Goal: Find specific page/section: Find specific page/section

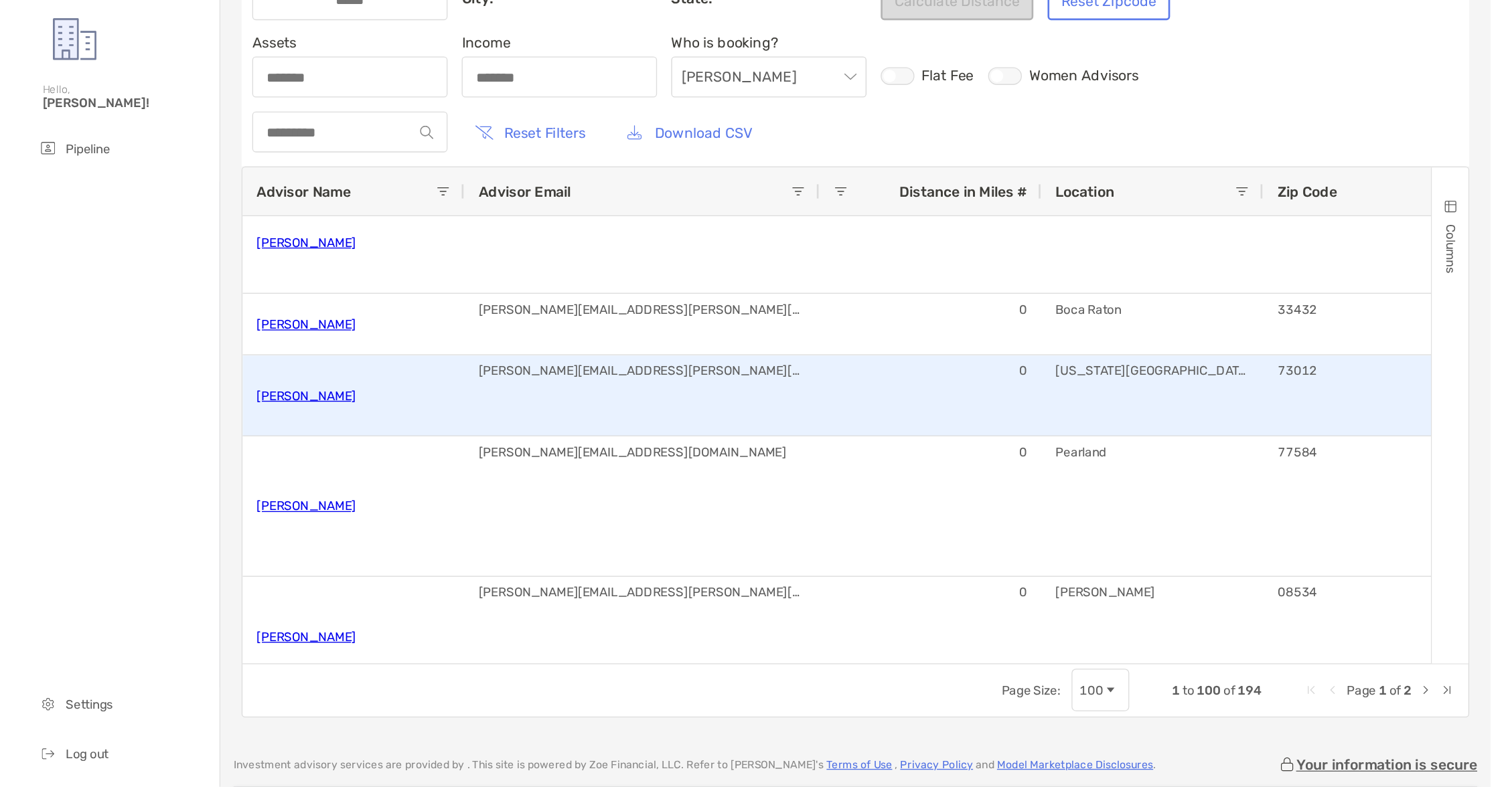
scroll to position [126, 0]
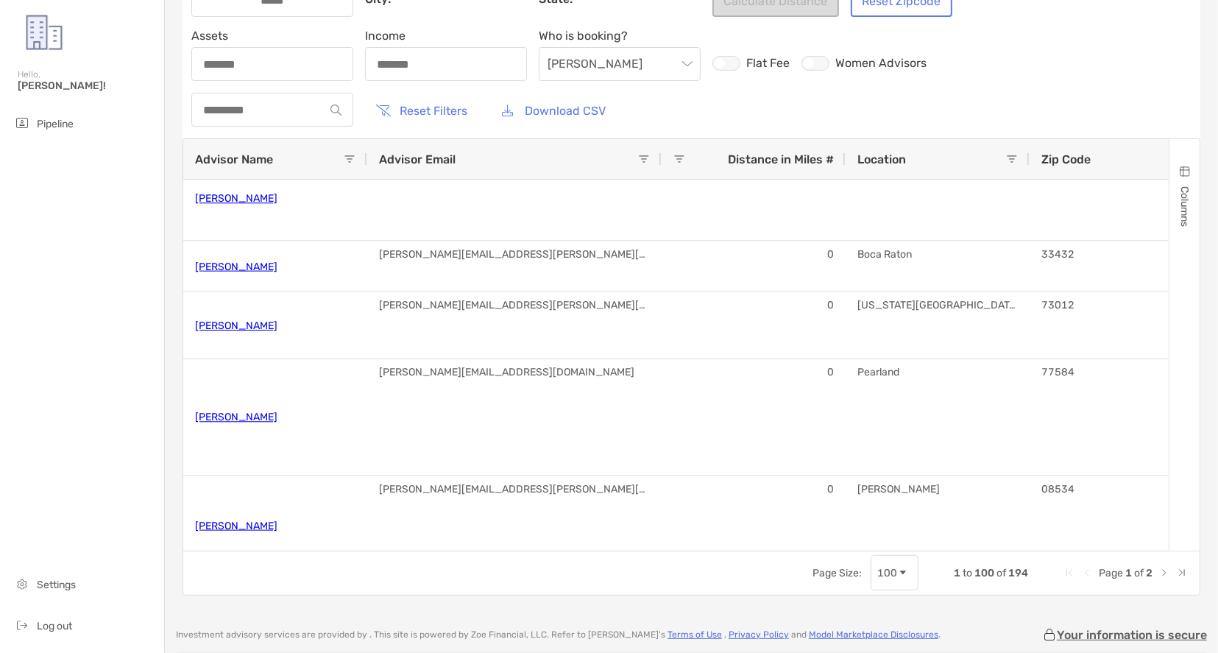
click at [934, 579] on div "Page Size: 100 1 to 100 of 194 Page 1 of 2" at bounding box center [691, 572] width 1016 height 44
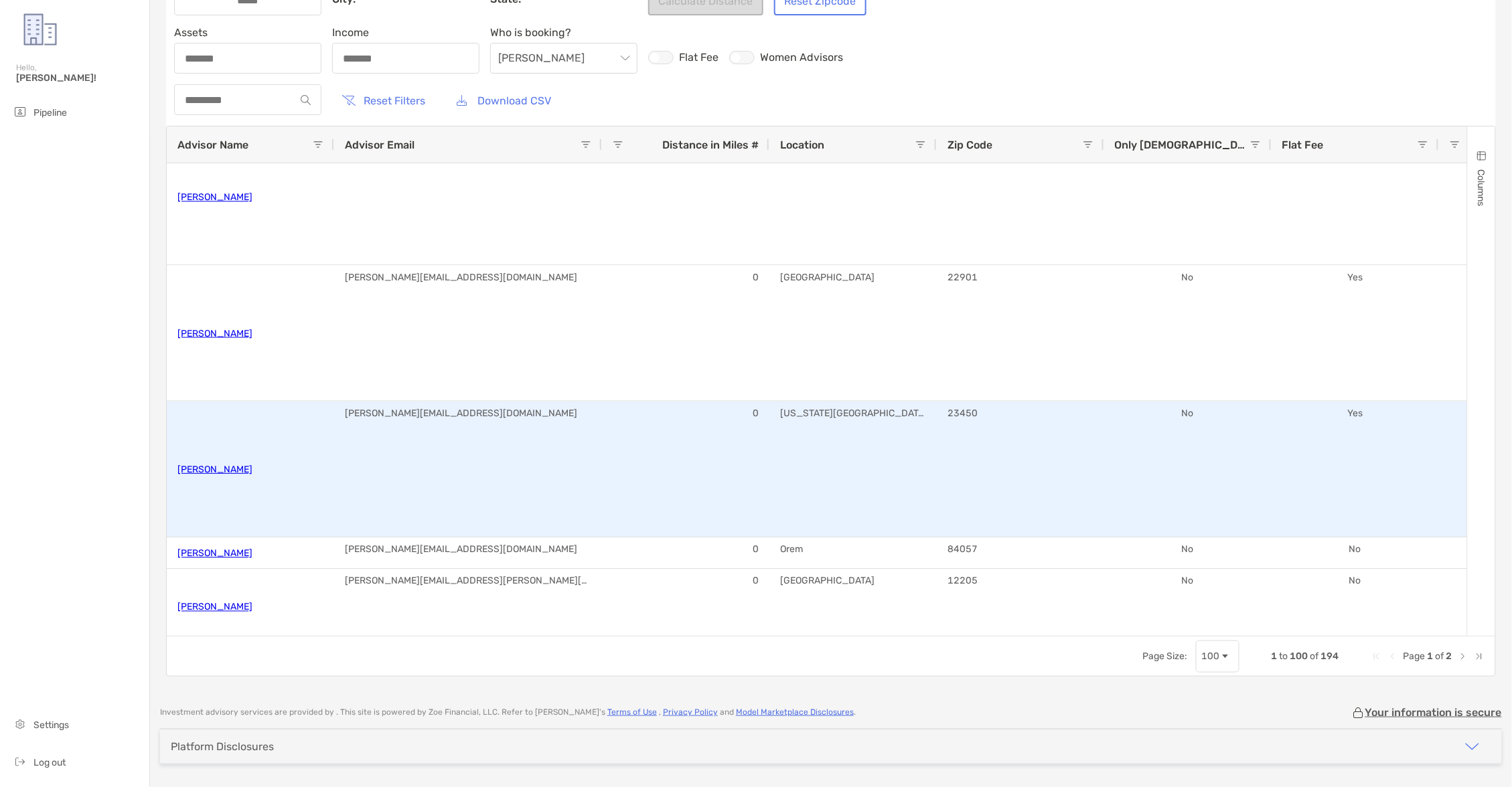
scroll to position [0, 0]
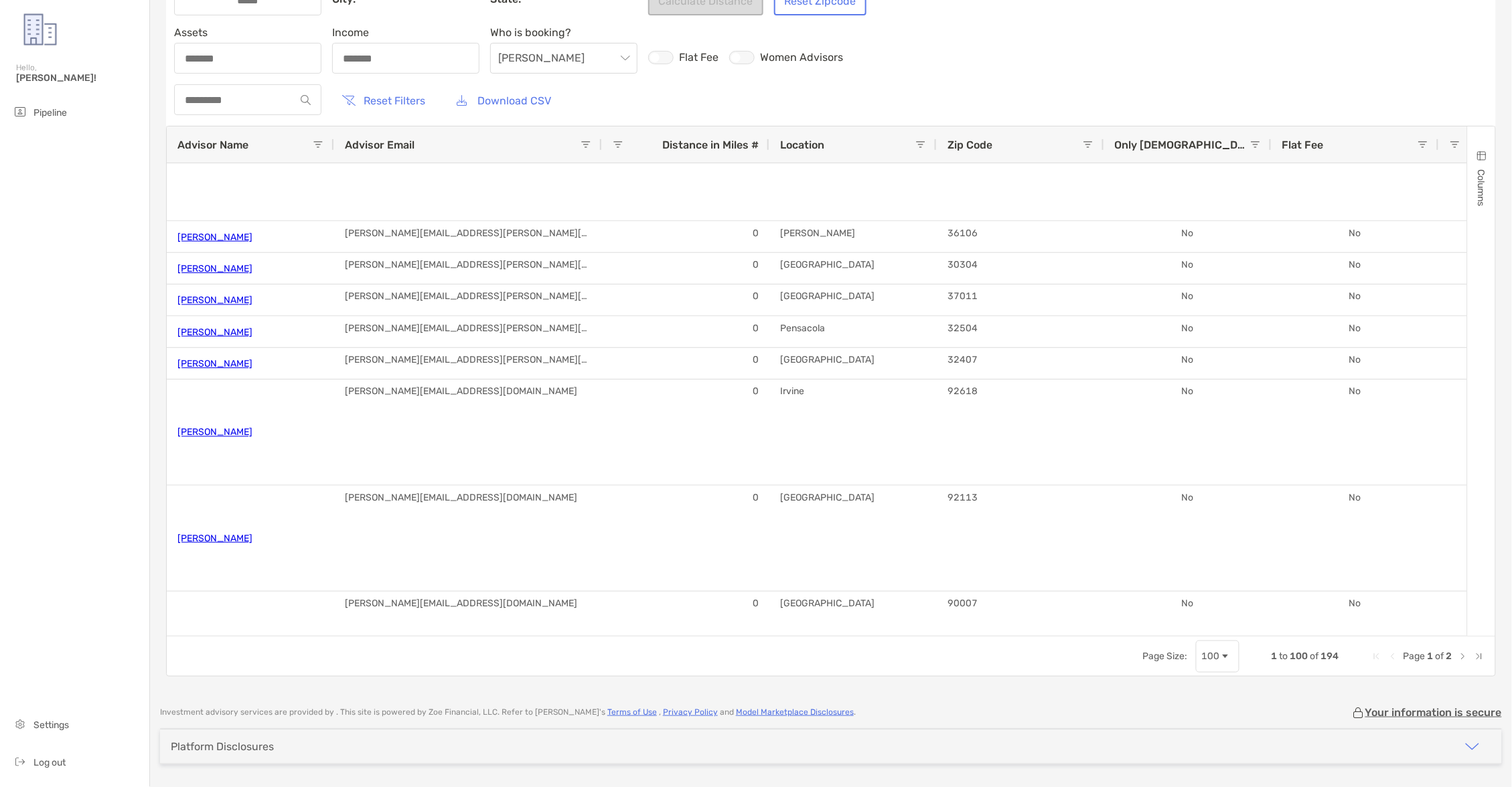
click at [850, 593] on span "Next Page" at bounding box center [1464, 657] width 11 height 11
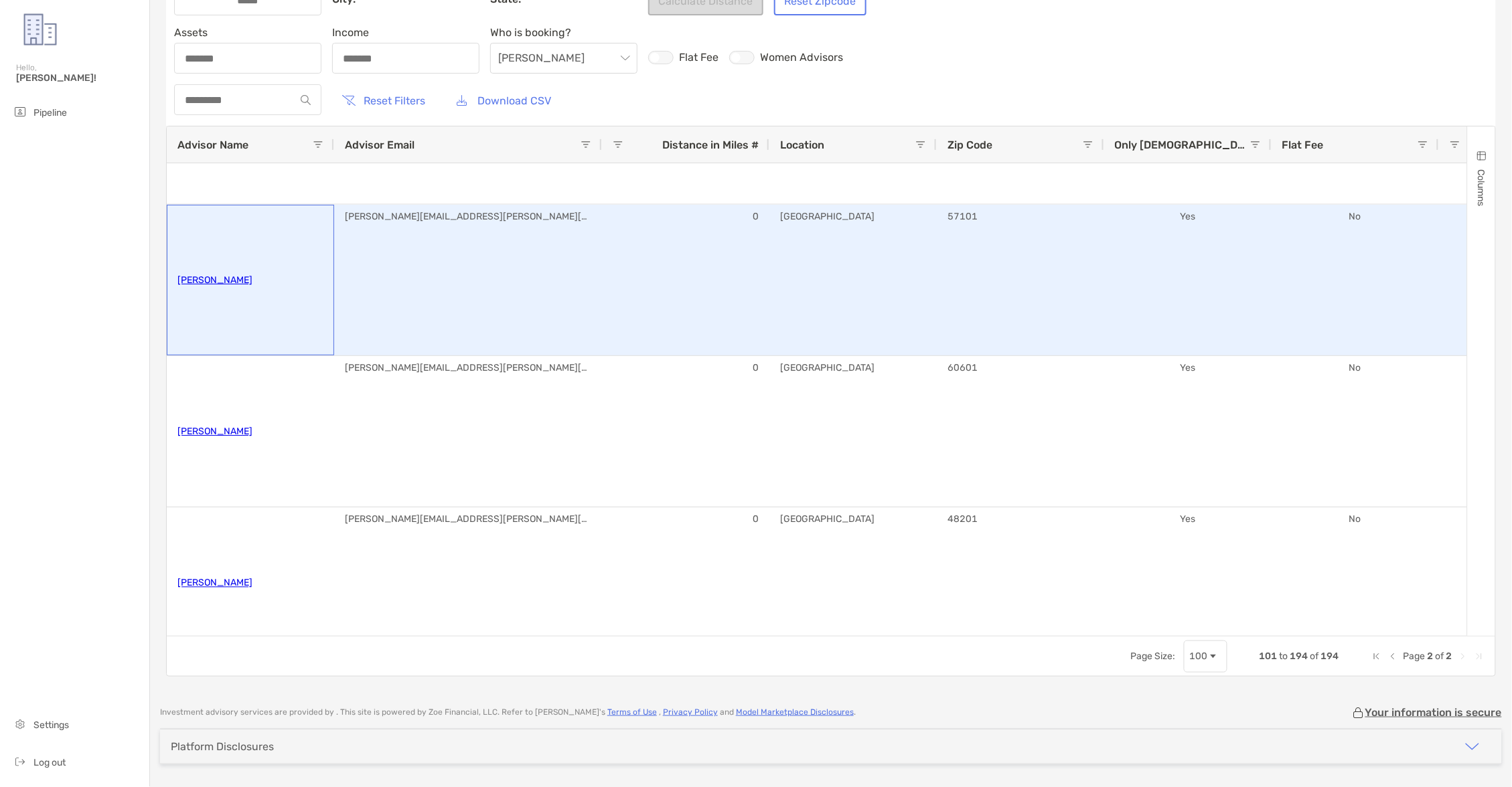
click at [191, 279] on link "[PERSON_NAME]" at bounding box center [215, 280] width 75 height 22
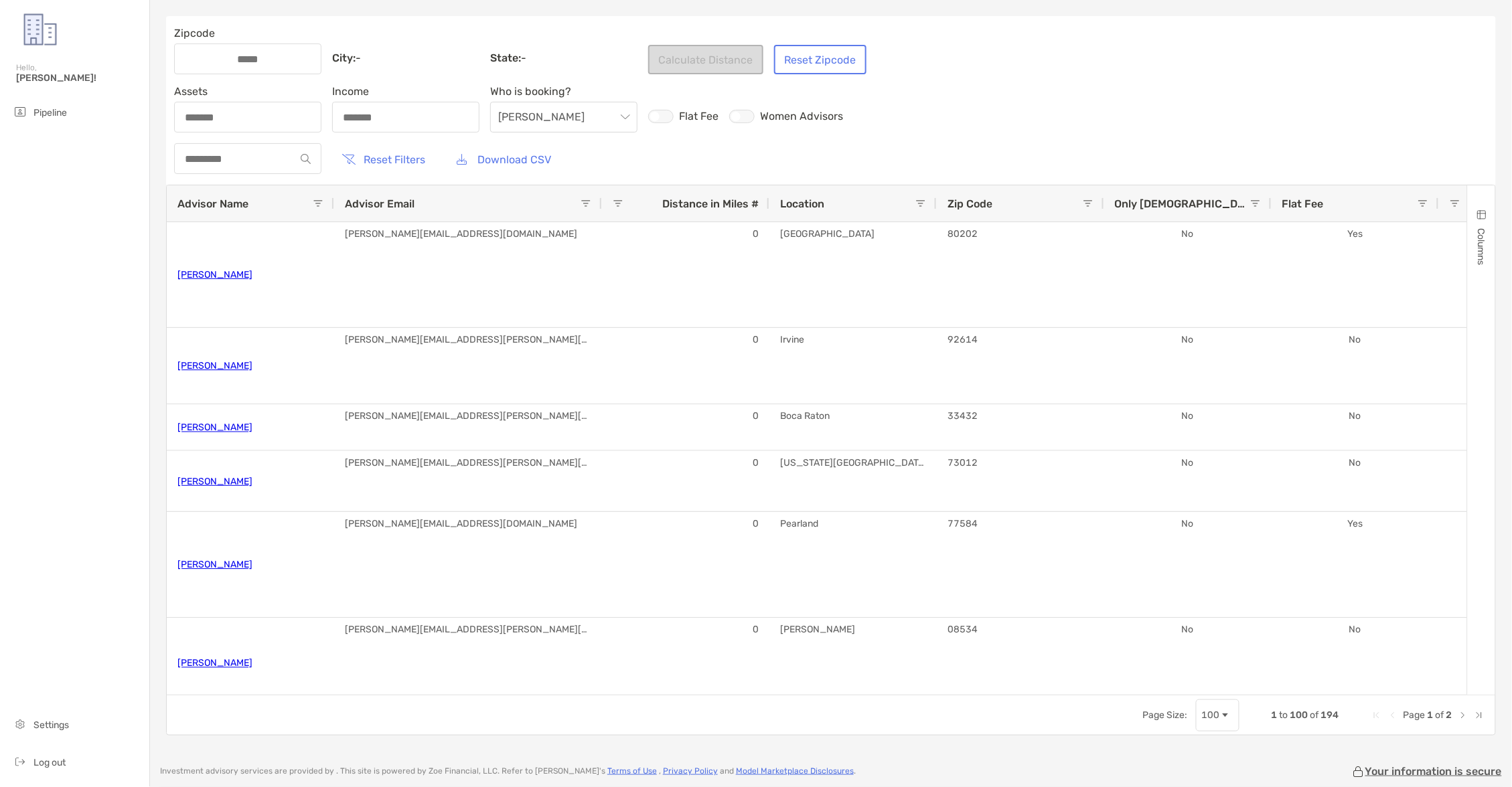
click at [1460, 716] on span "Next Page" at bounding box center [1464, 716] width 11 height 11
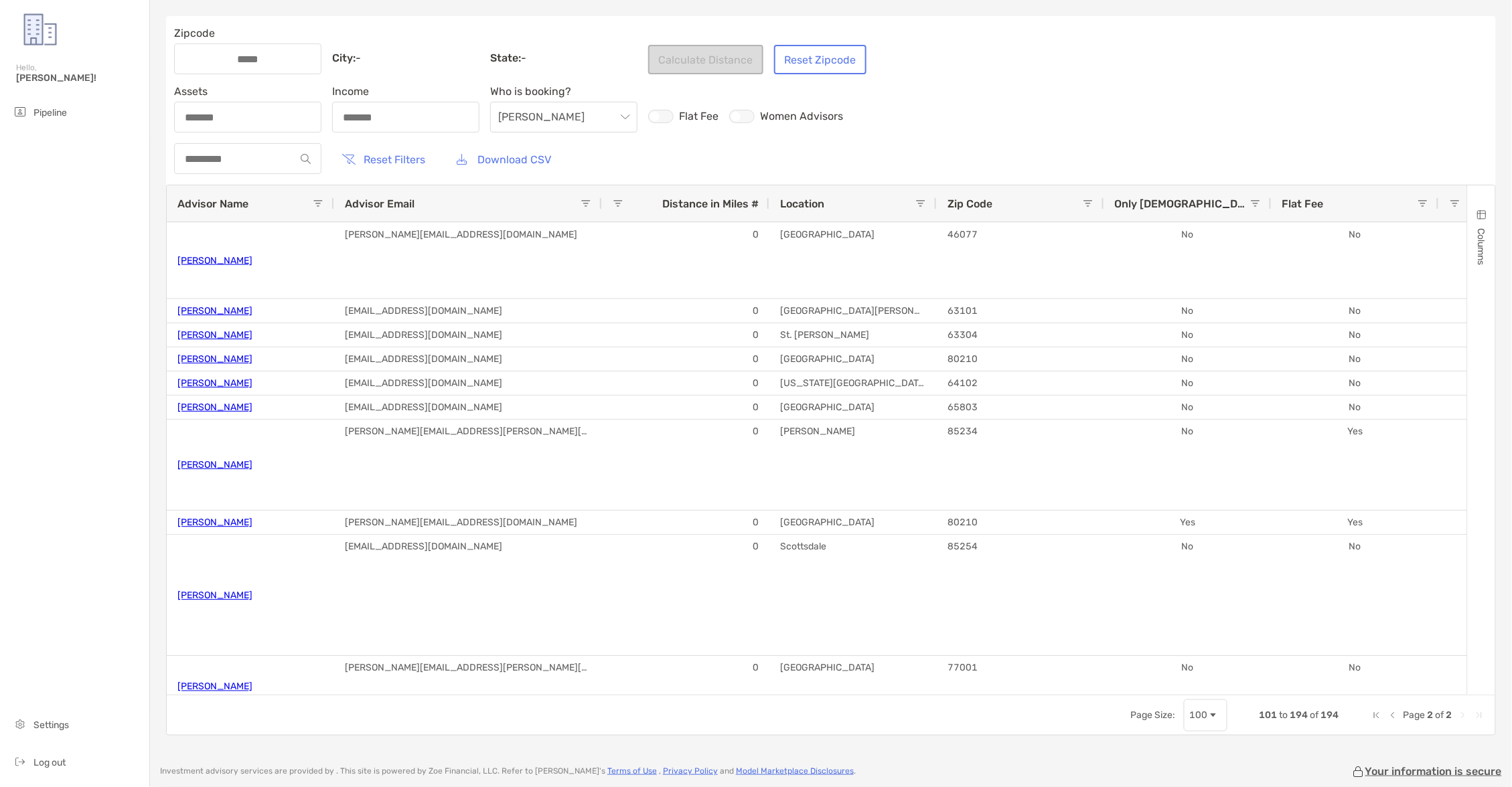
scroll to position [538, 0]
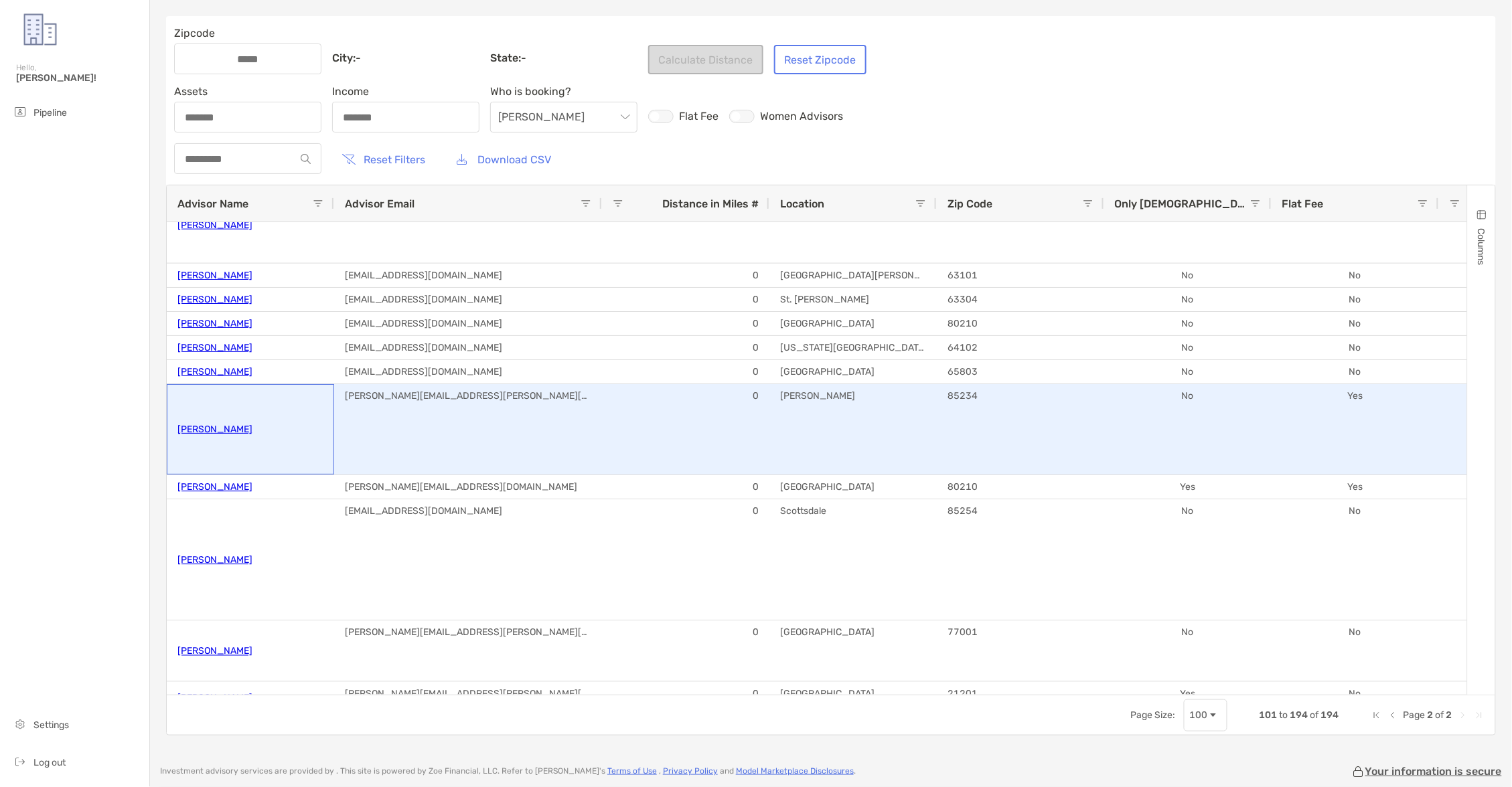
click at [239, 429] on link "[PERSON_NAME]" at bounding box center [215, 429] width 75 height 22
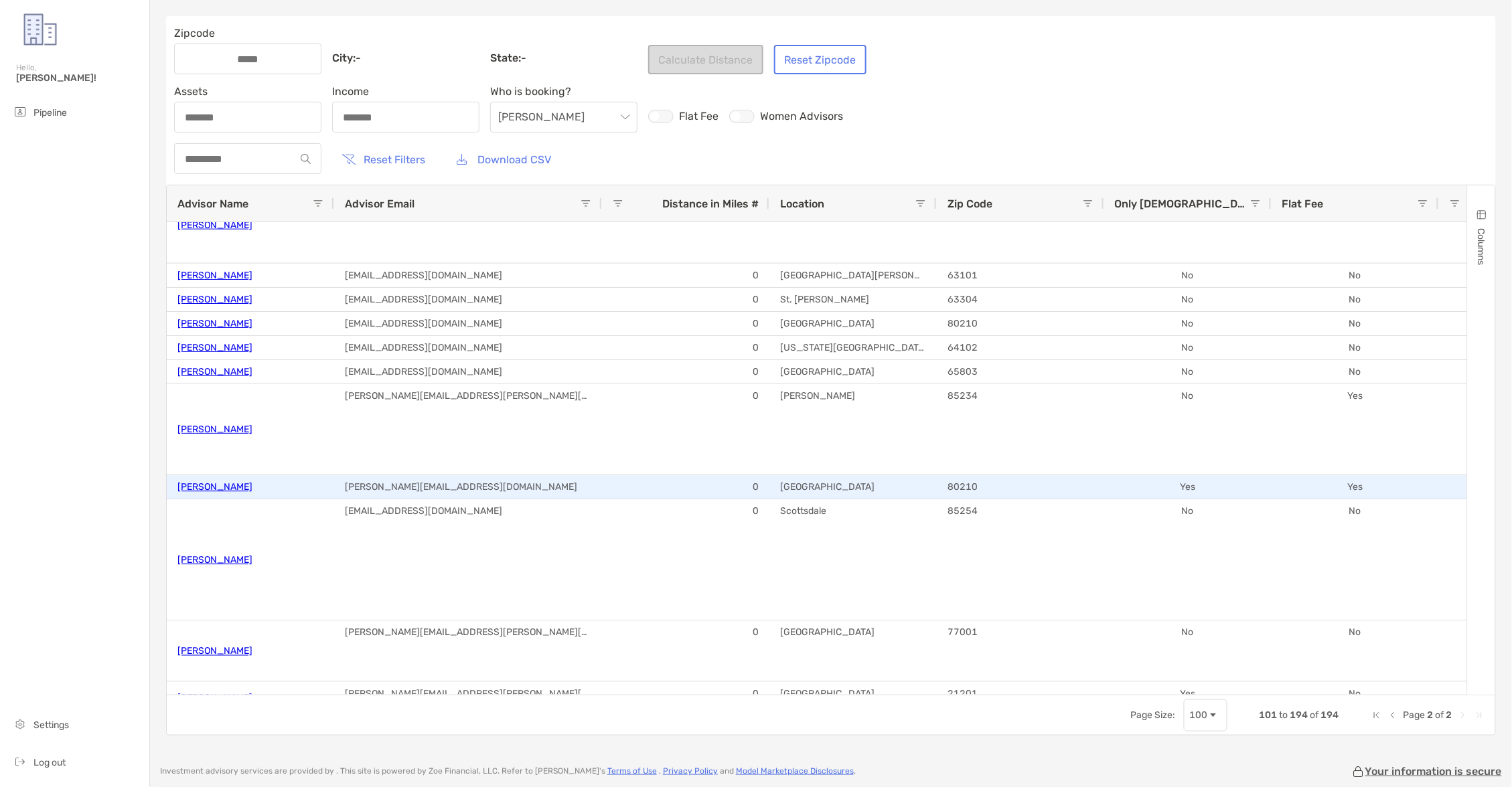
click at [219, 484] on link "[PERSON_NAME]" at bounding box center [215, 487] width 75 height 22
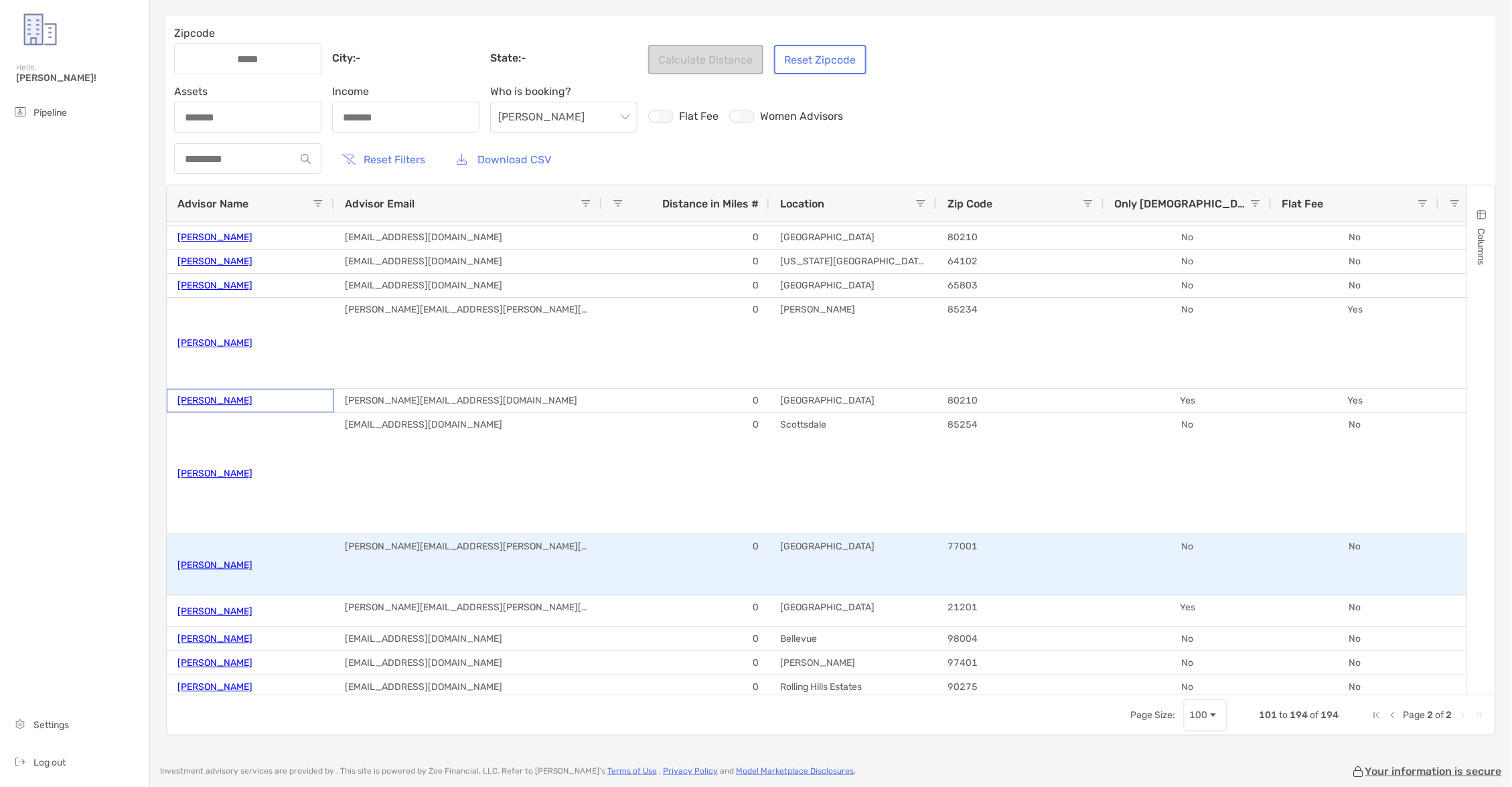
scroll to position [624, 0]
click at [216, 556] on link "[PERSON_NAME]" at bounding box center [215, 563] width 75 height 22
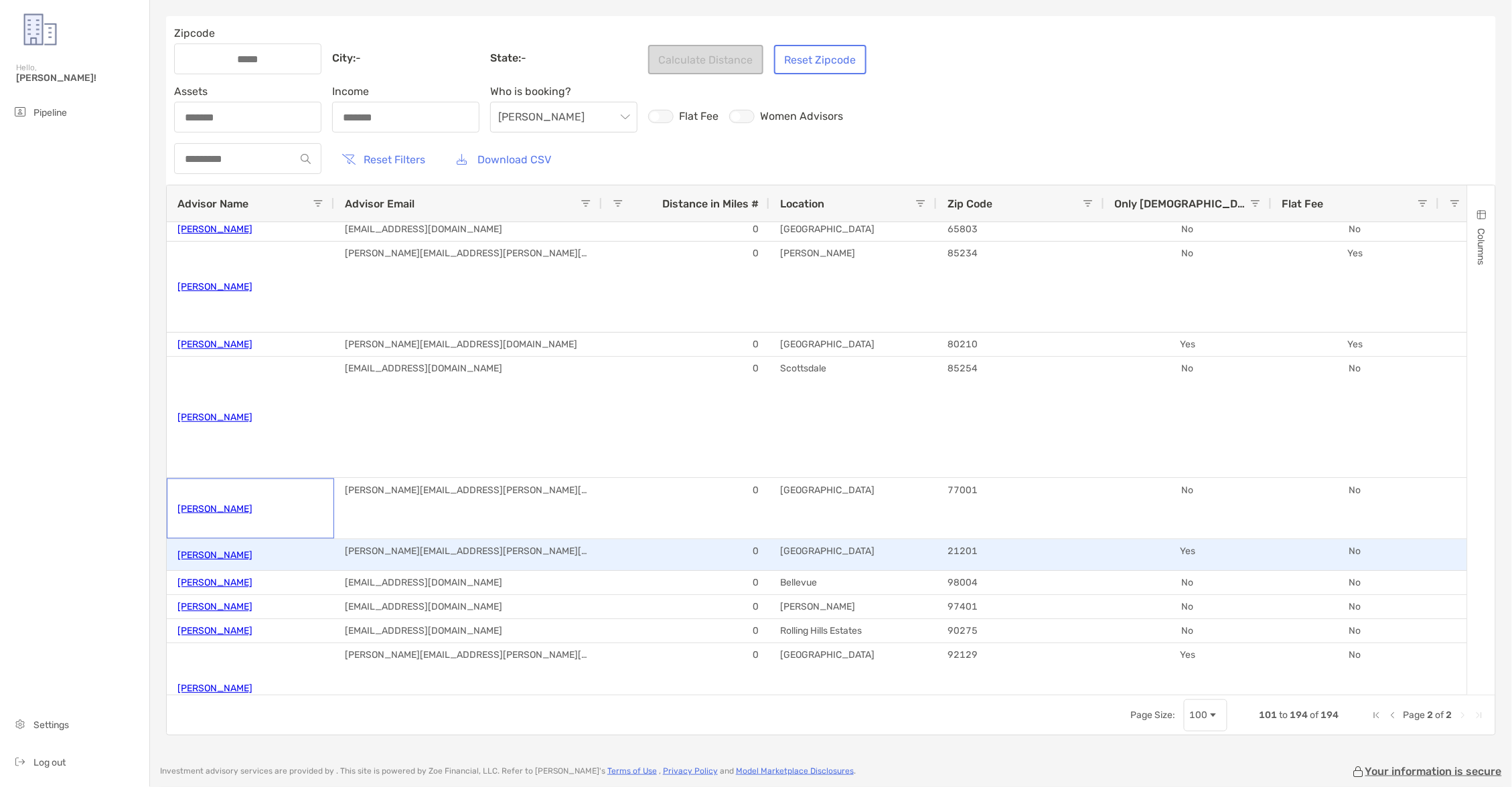
scroll to position [683, 0]
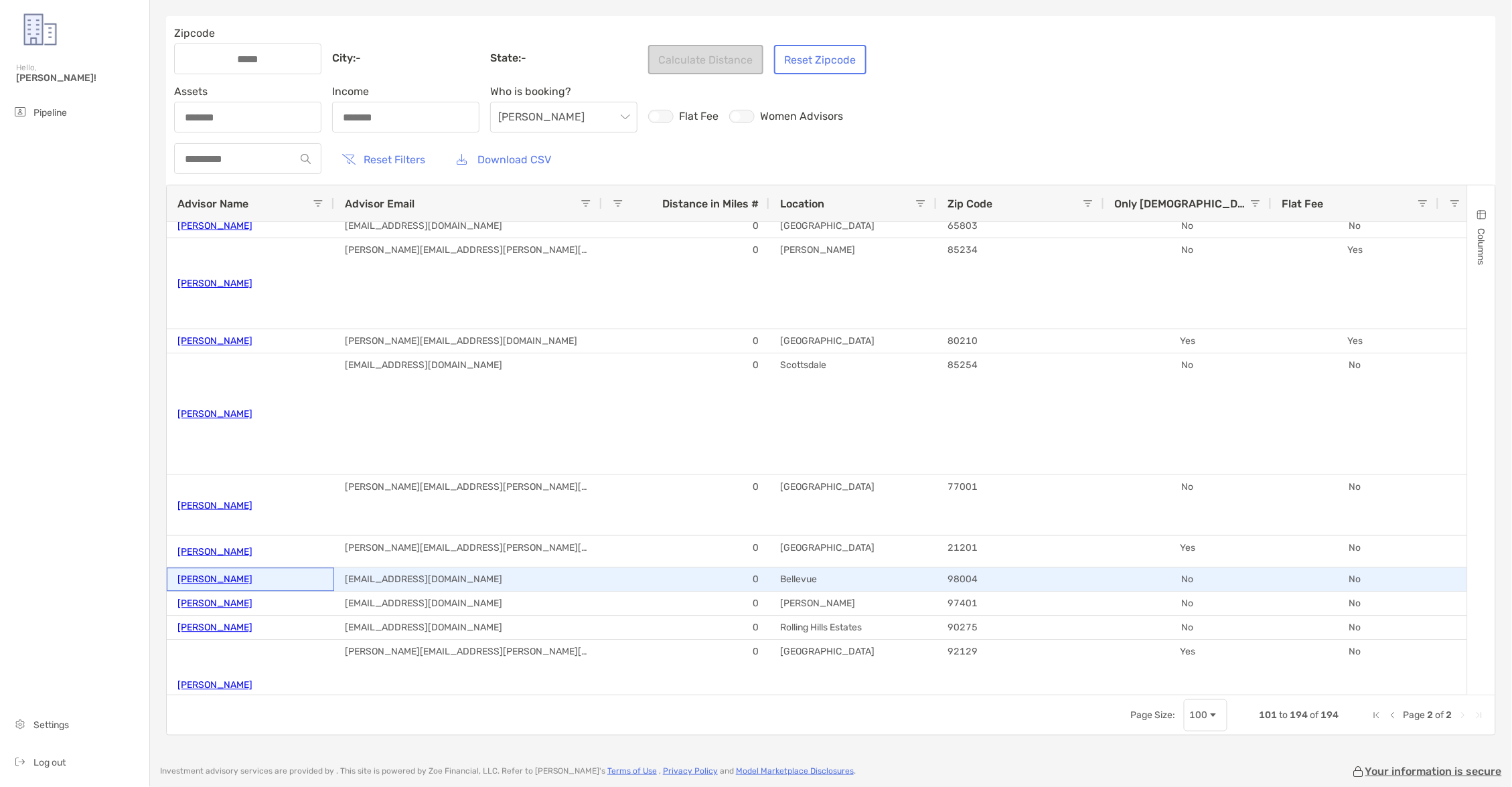
click at [211, 579] on link "[PERSON_NAME]" at bounding box center [215, 580] width 75 height 22
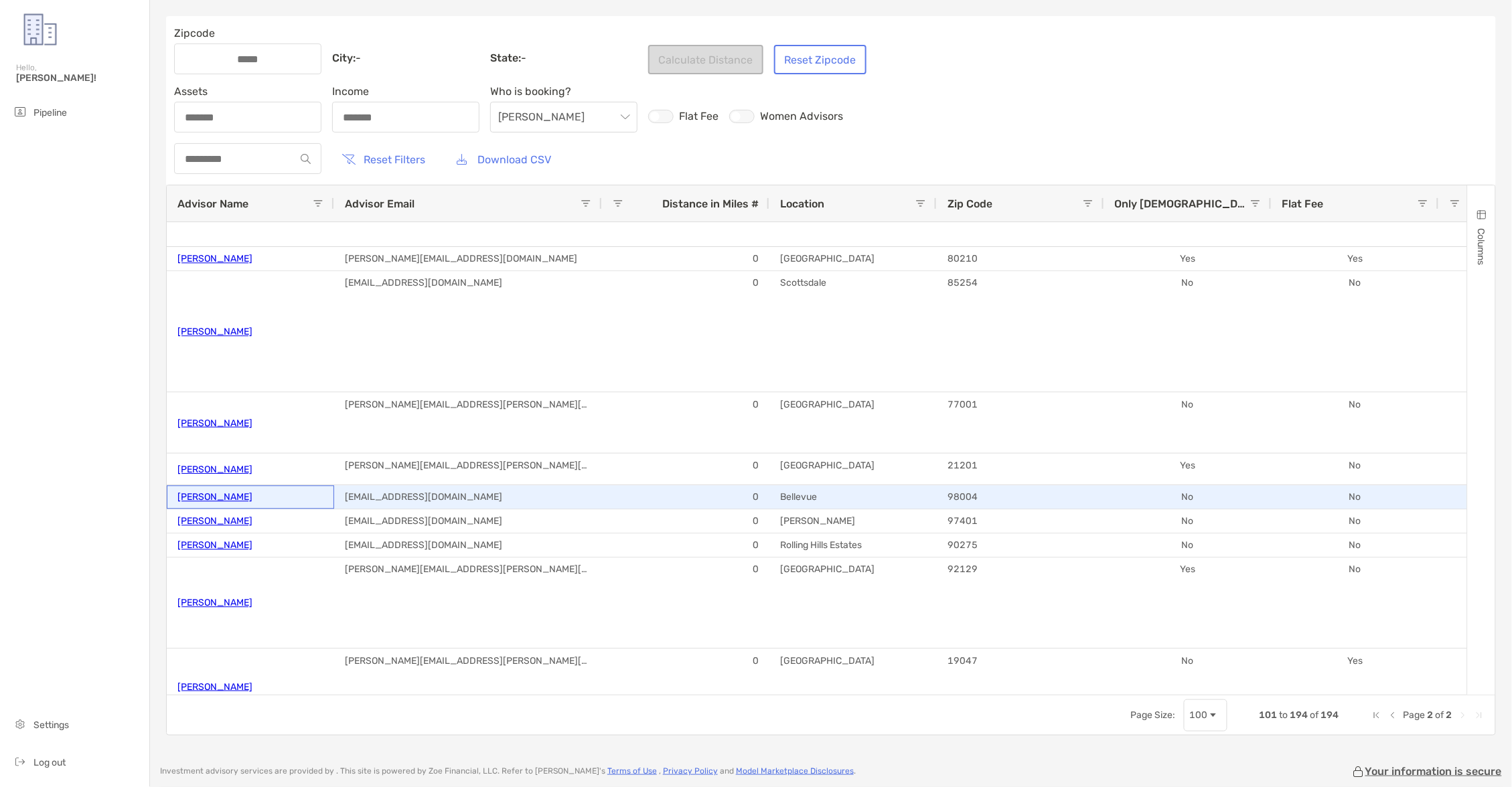
scroll to position [766, 0]
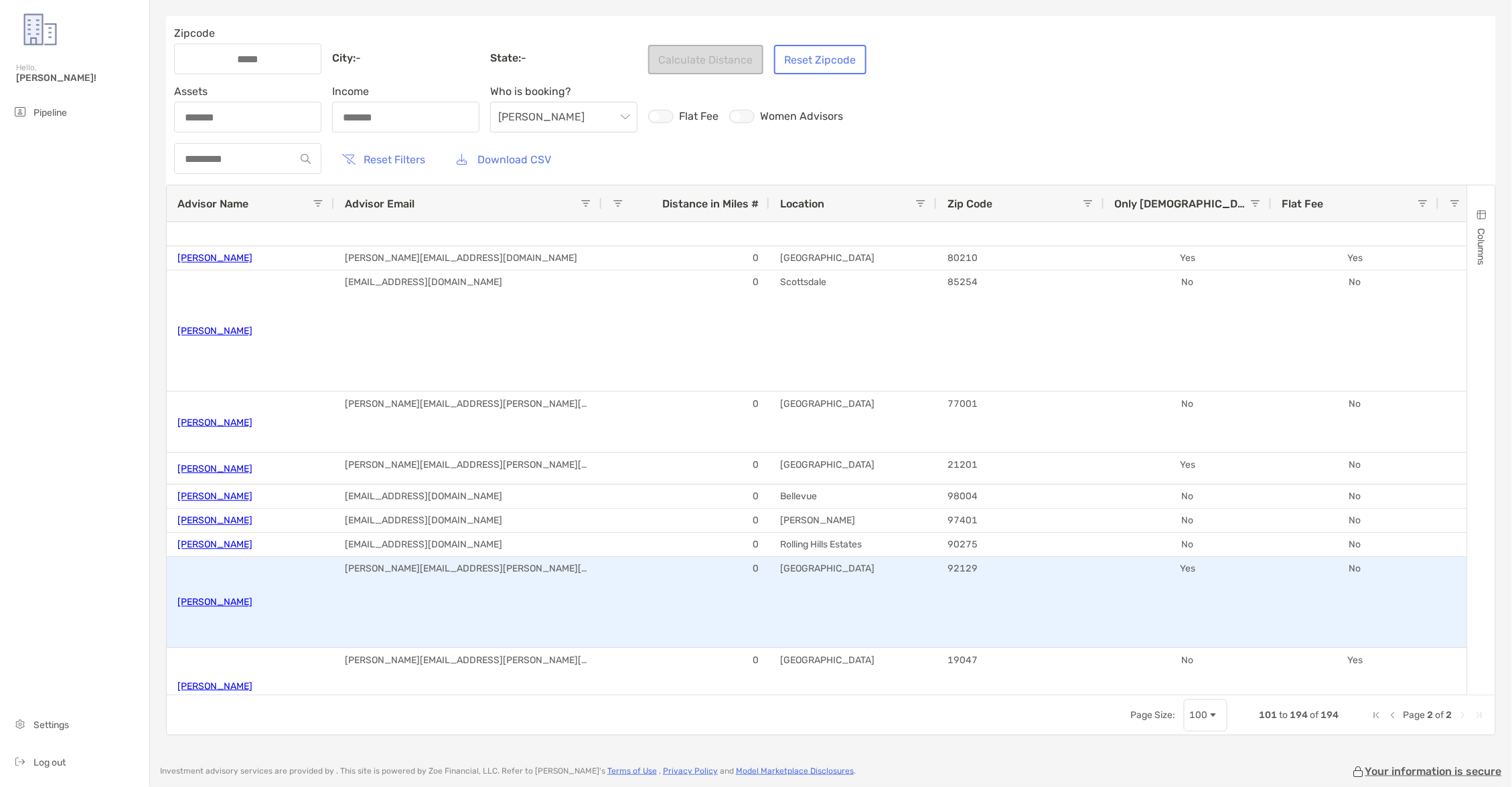
click at [207, 600] on link "[PERSON_NAME]" at bounding box center [215, 602] width 75 height 22
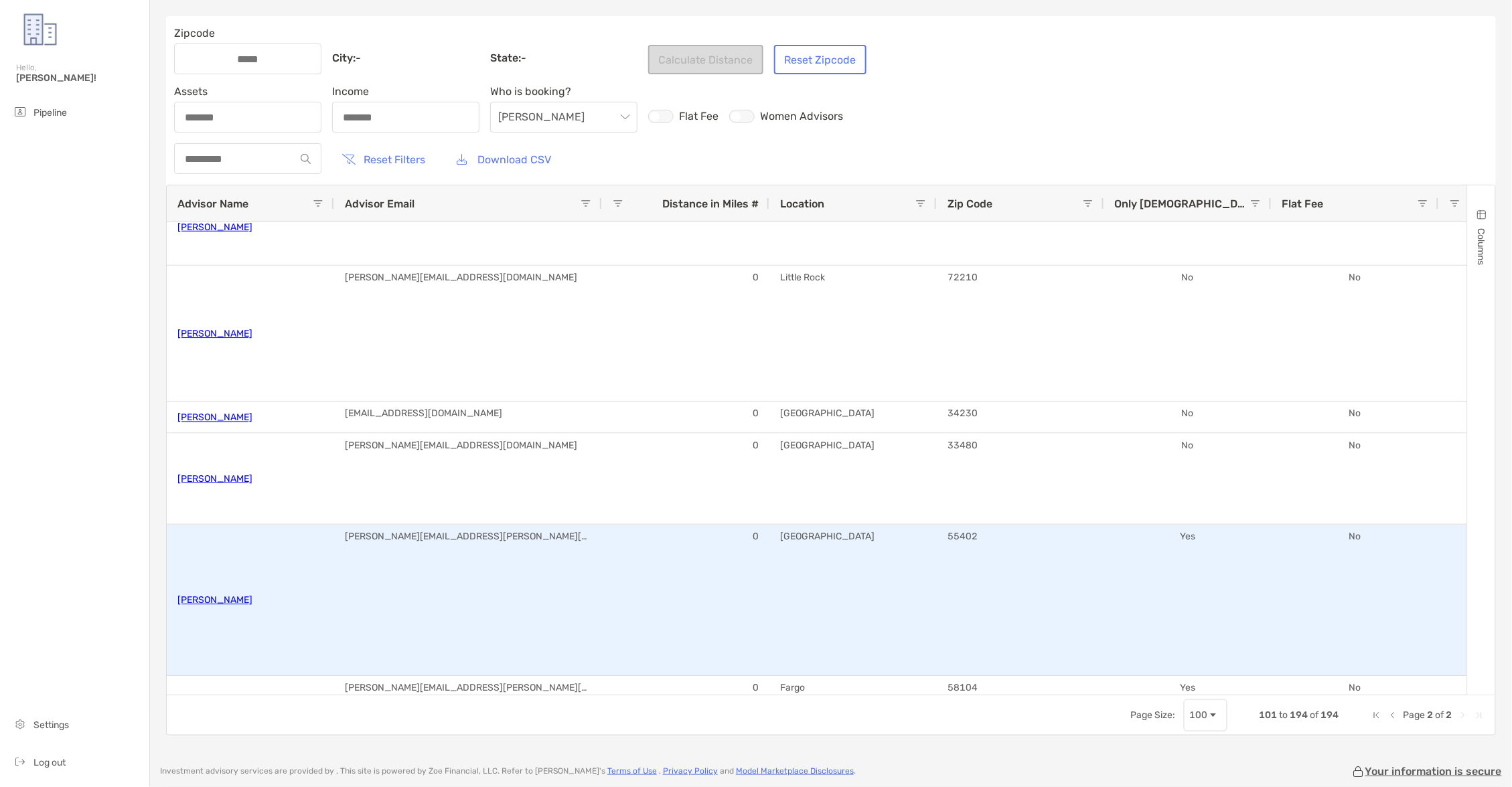
scroll to position [1226, 0]
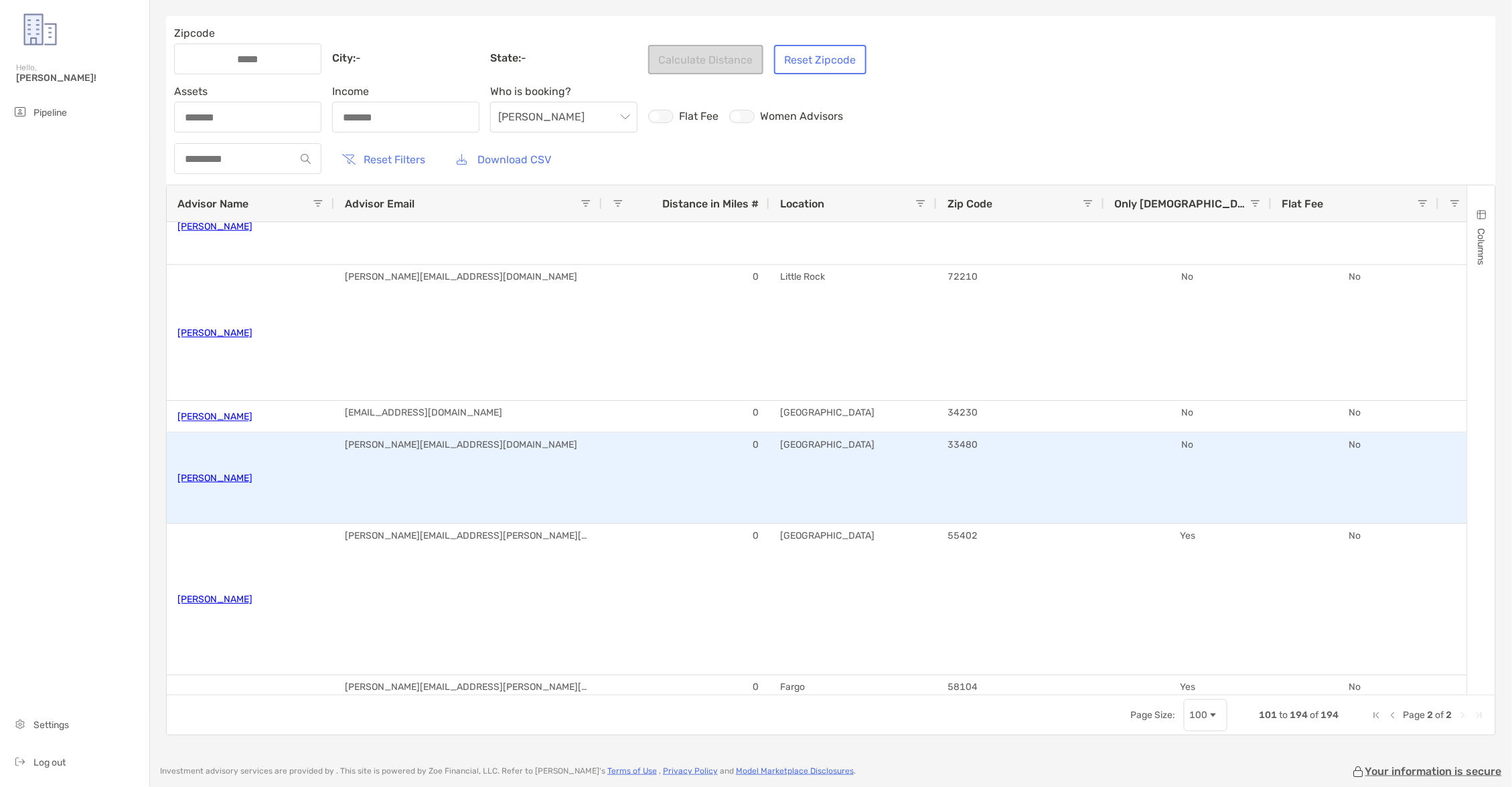
click at [211, 473] on link "[PERSON_NAME]" at bounding box center [215, 478] width 75 height 22
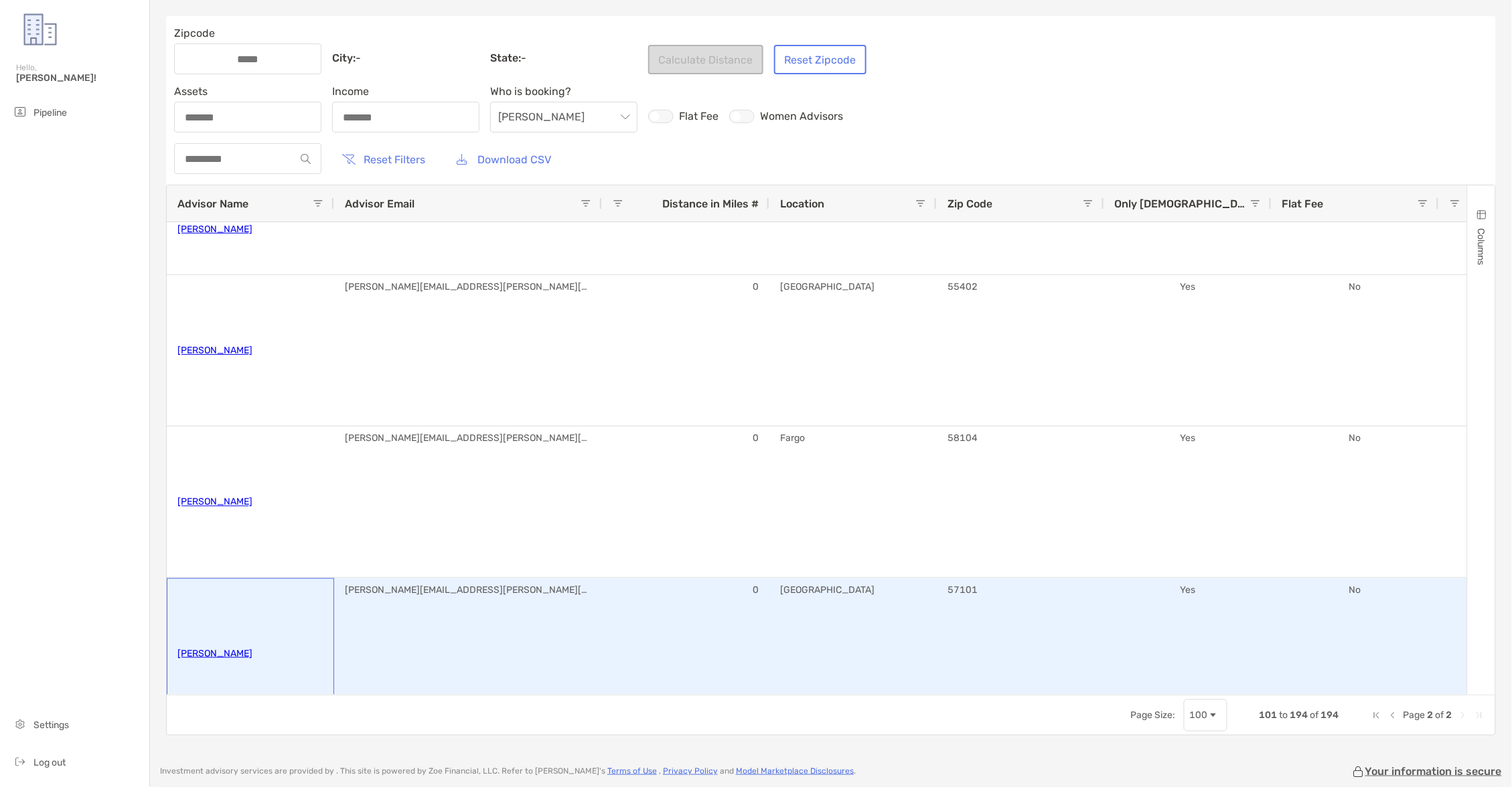
scroll to position [1508, 0]
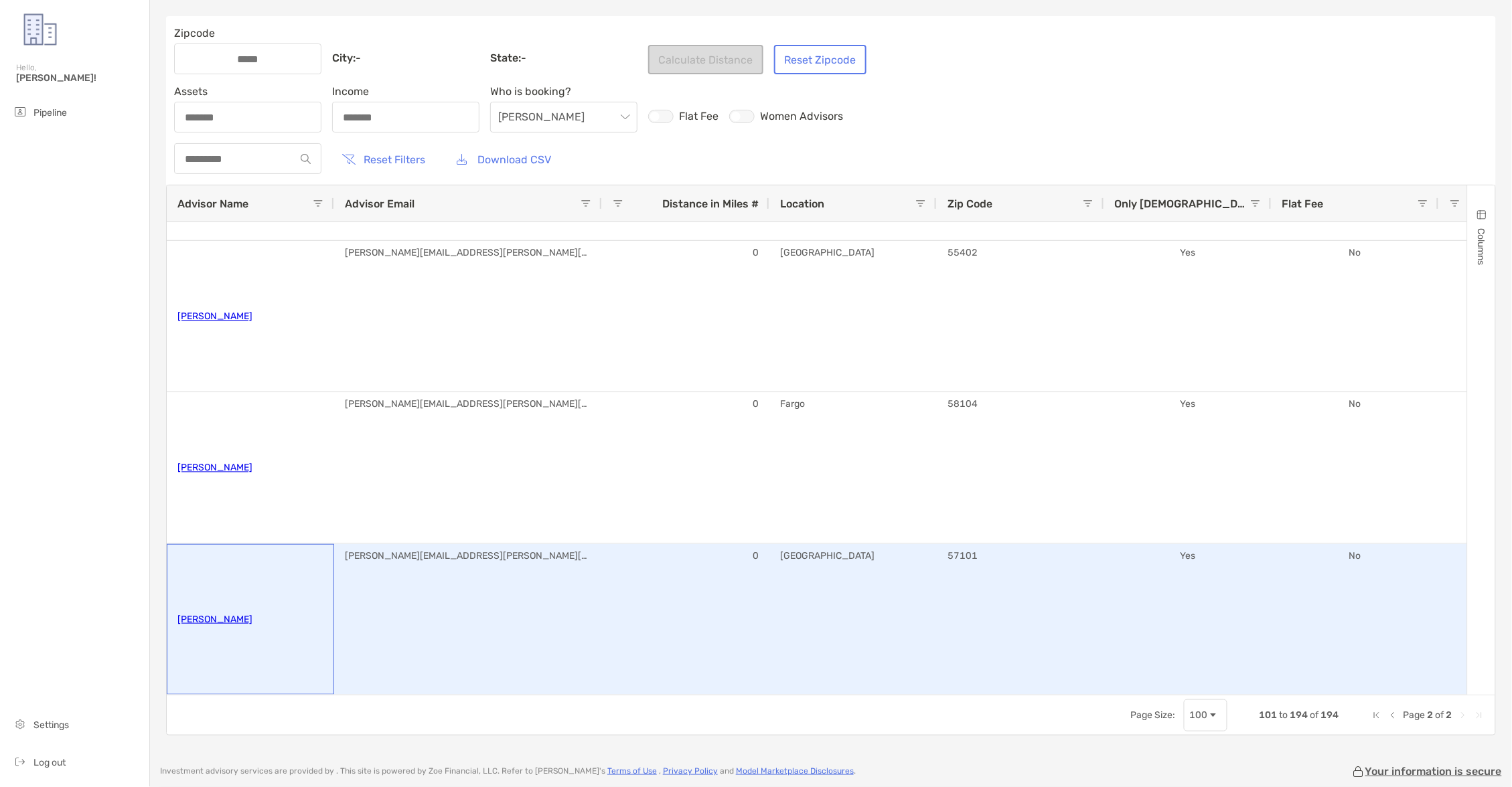
click at [227, 653] on div "[PERSON_NAME]" at bounding box center [250, 620] width 146 height 149
click at [227, 618] on link "[PERSON_NAME]" at bounding box center [215, 620] width 75 height 22
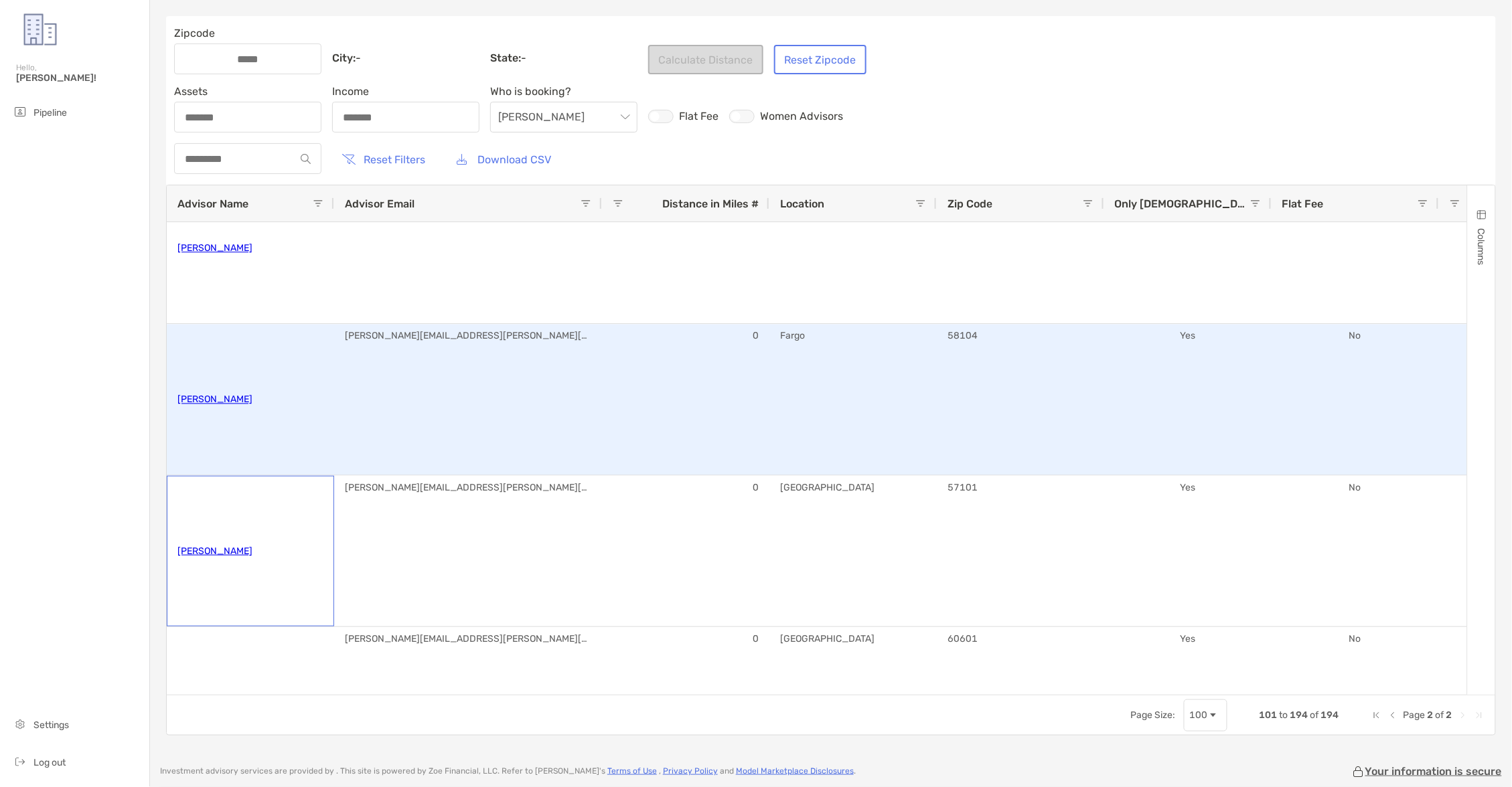
scroll to position [1815, 0]
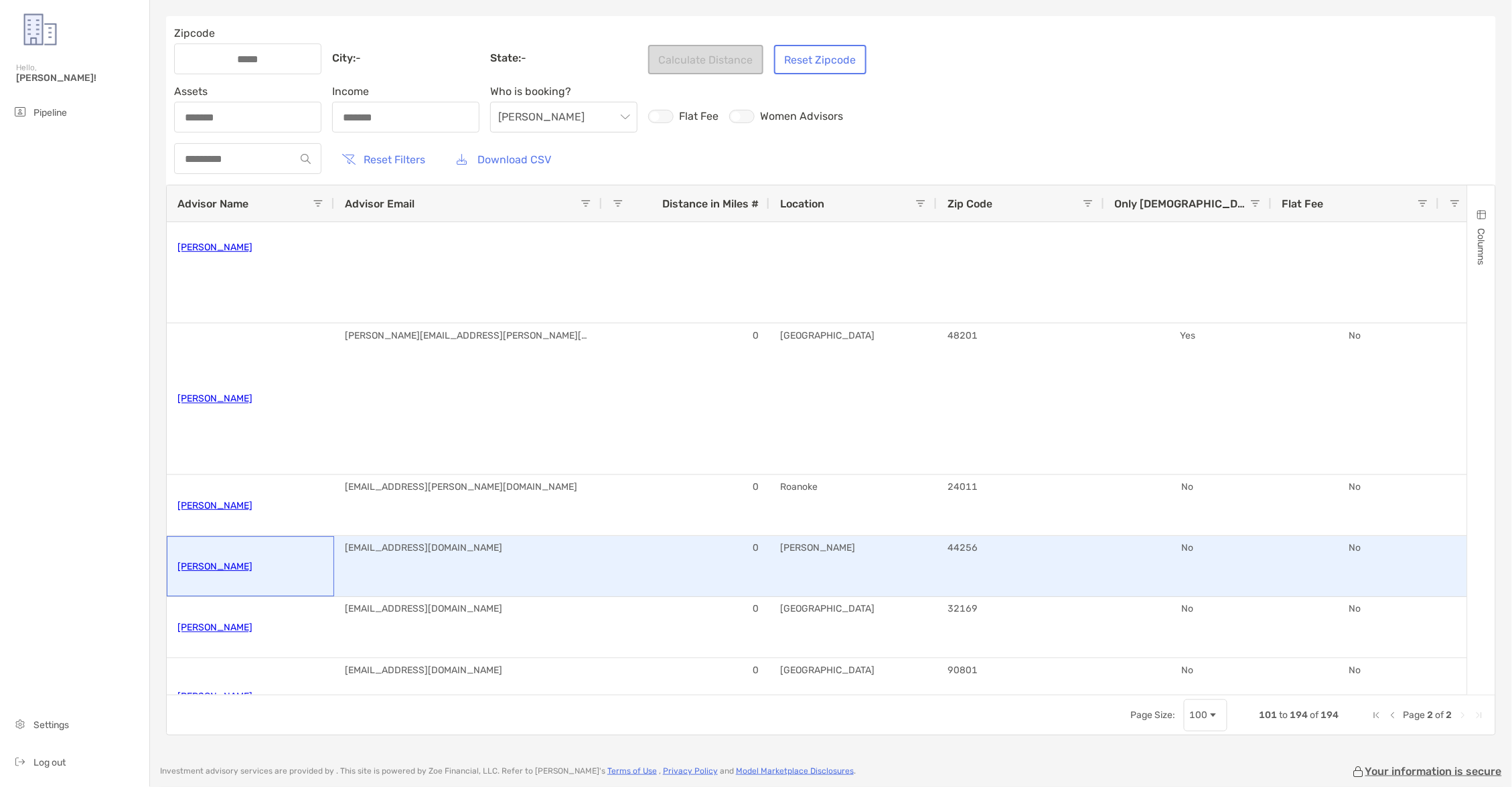
click at [208, 568] on link "[PERSON_NAME]" at bounding box center [215, 567] width 75 height 22
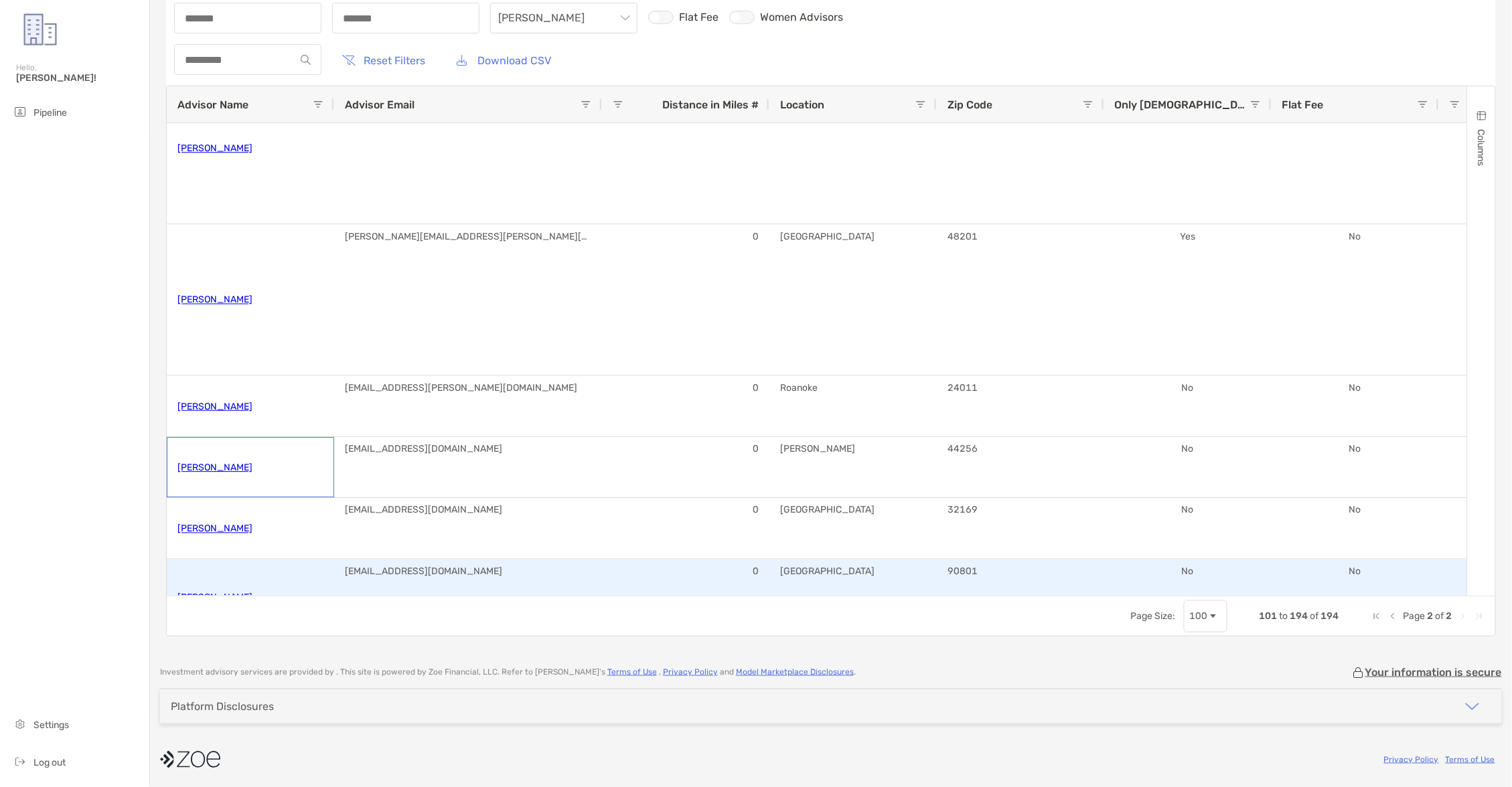
scroll to position [2107, 0]
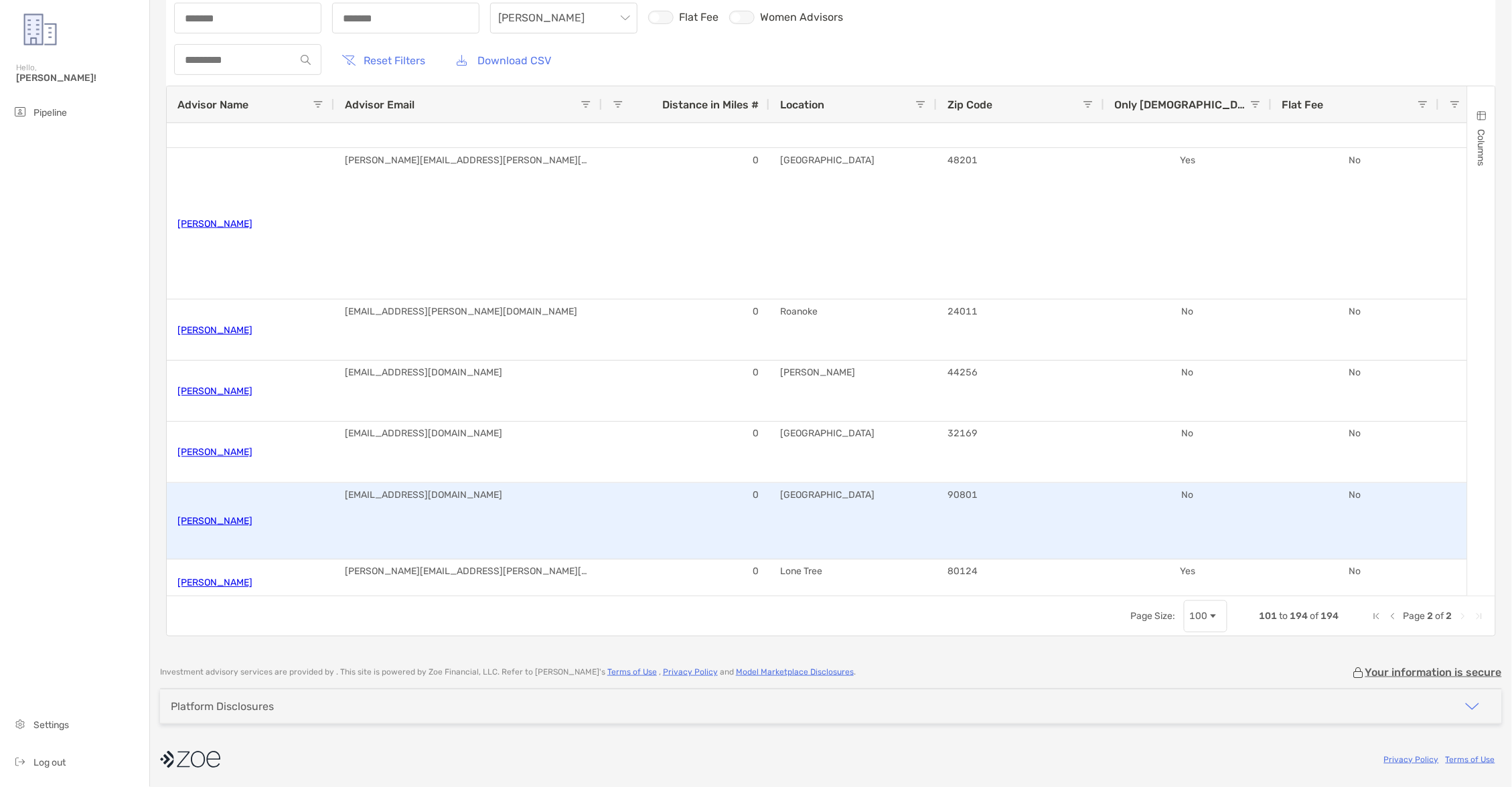
click at [215, 517] on link "[PERSON_NAME]" at bounding box center [215, 521] width 75 height 22
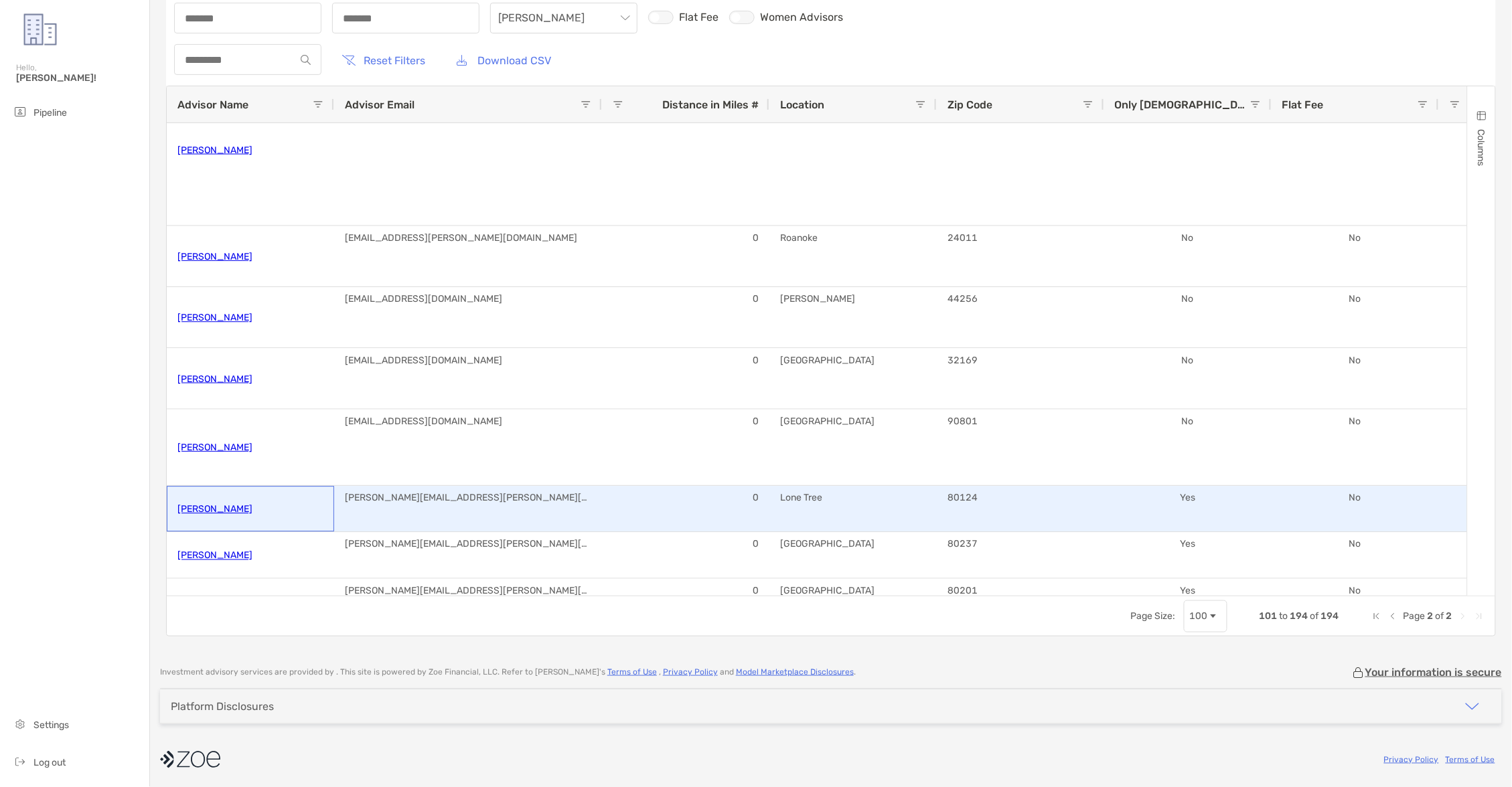
click at [197, 515] on link "[PERSON_NAME]" at bounding box center [215, 509] width 75 height 22
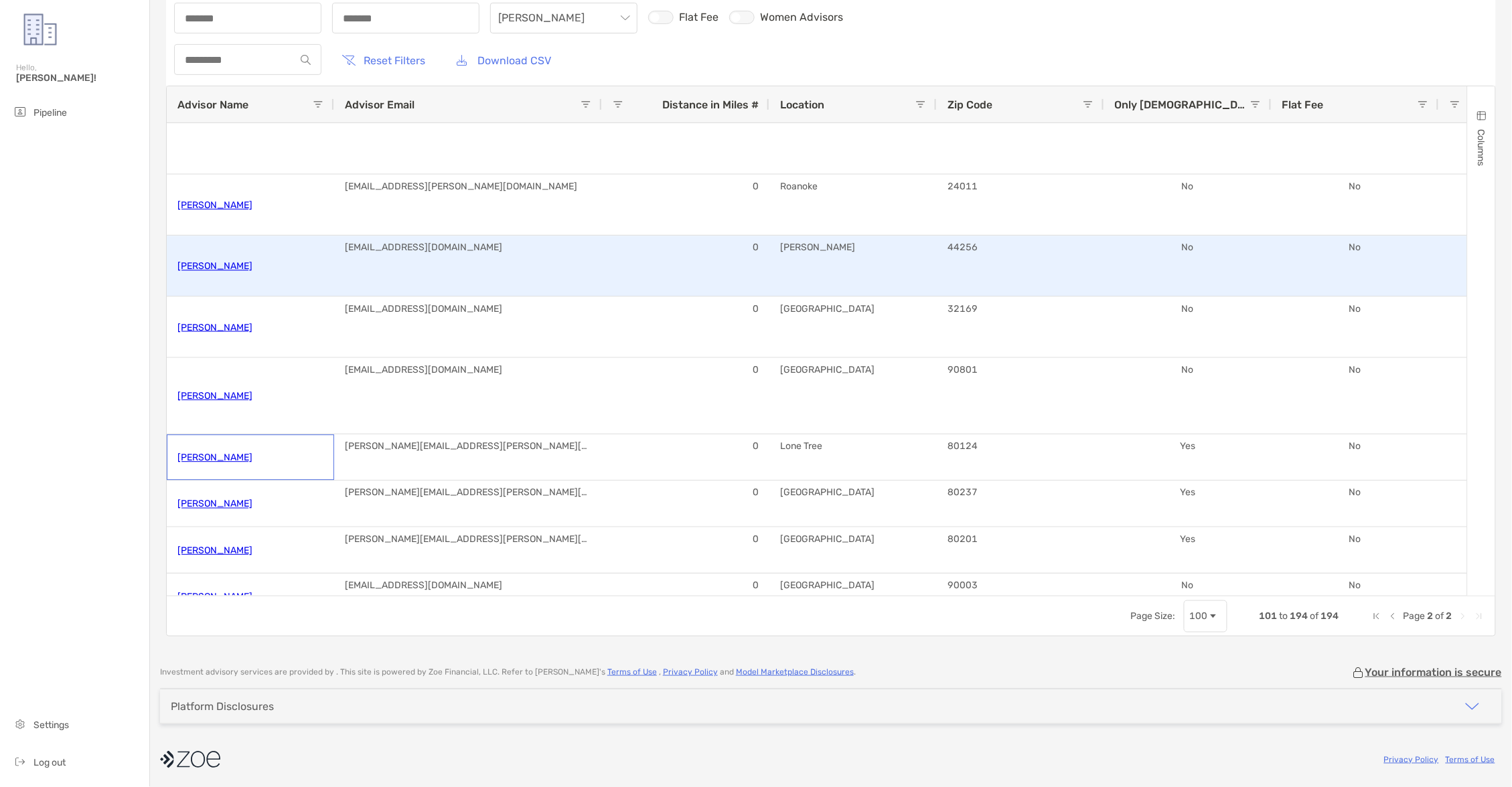
scroll to position [2235, 0]
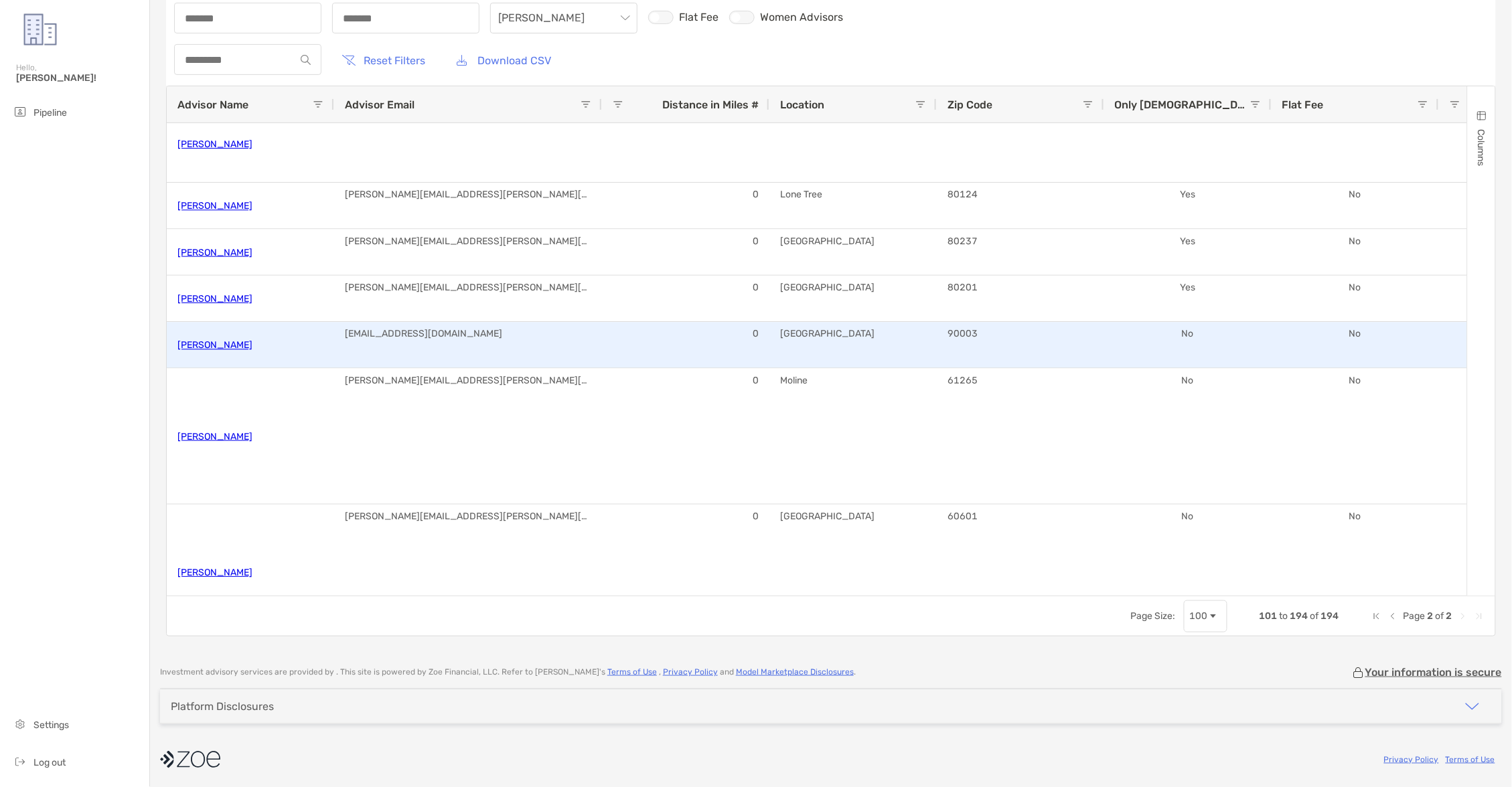
click at [238, 339] on link "[PERSON_NAME]" at bounding box center [215, 345] width 75 height 22
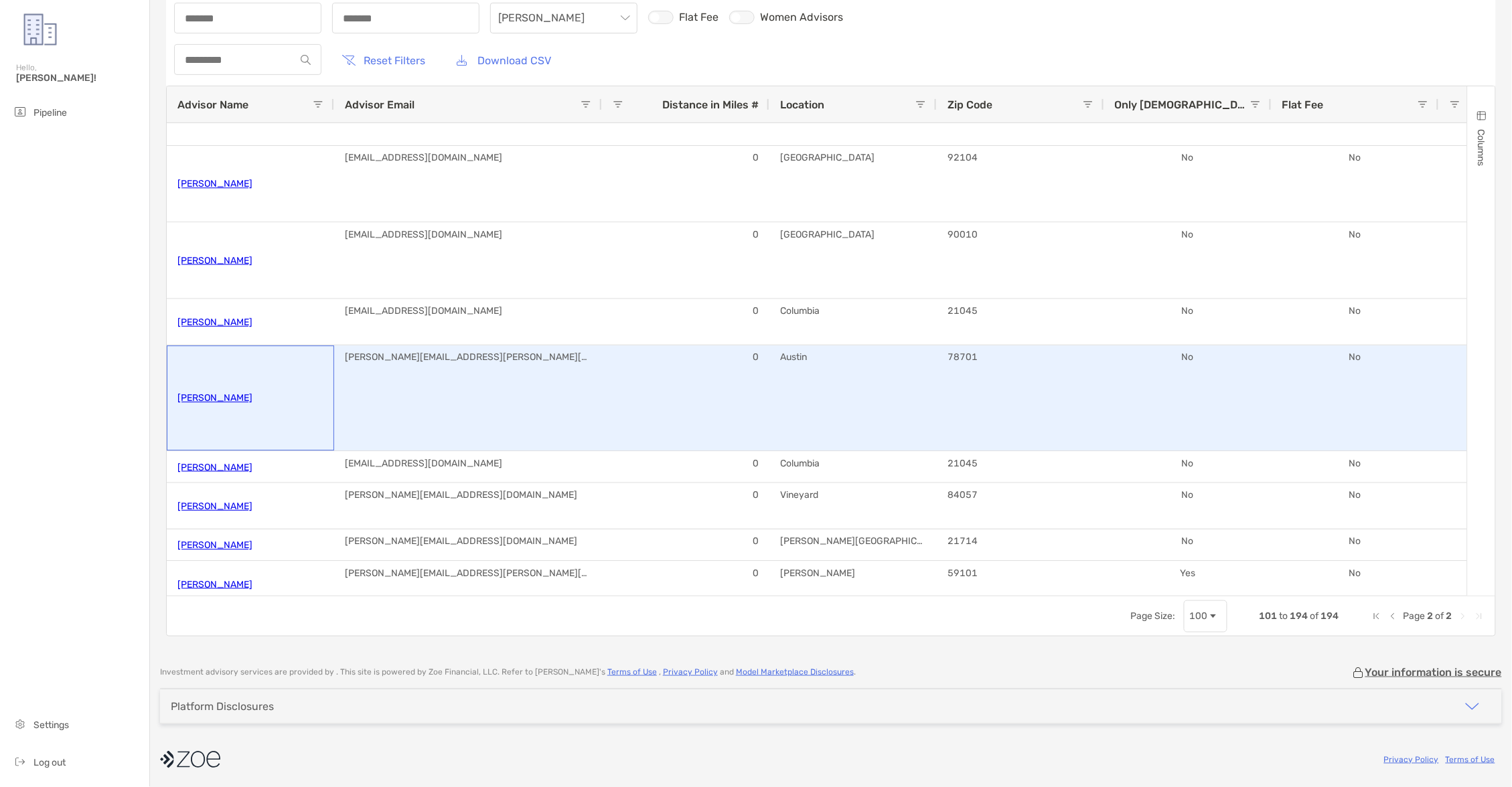
click at [234, 389] on link "[PERSON_NAME]" at bounding box center [215, 399] width 75 height 22
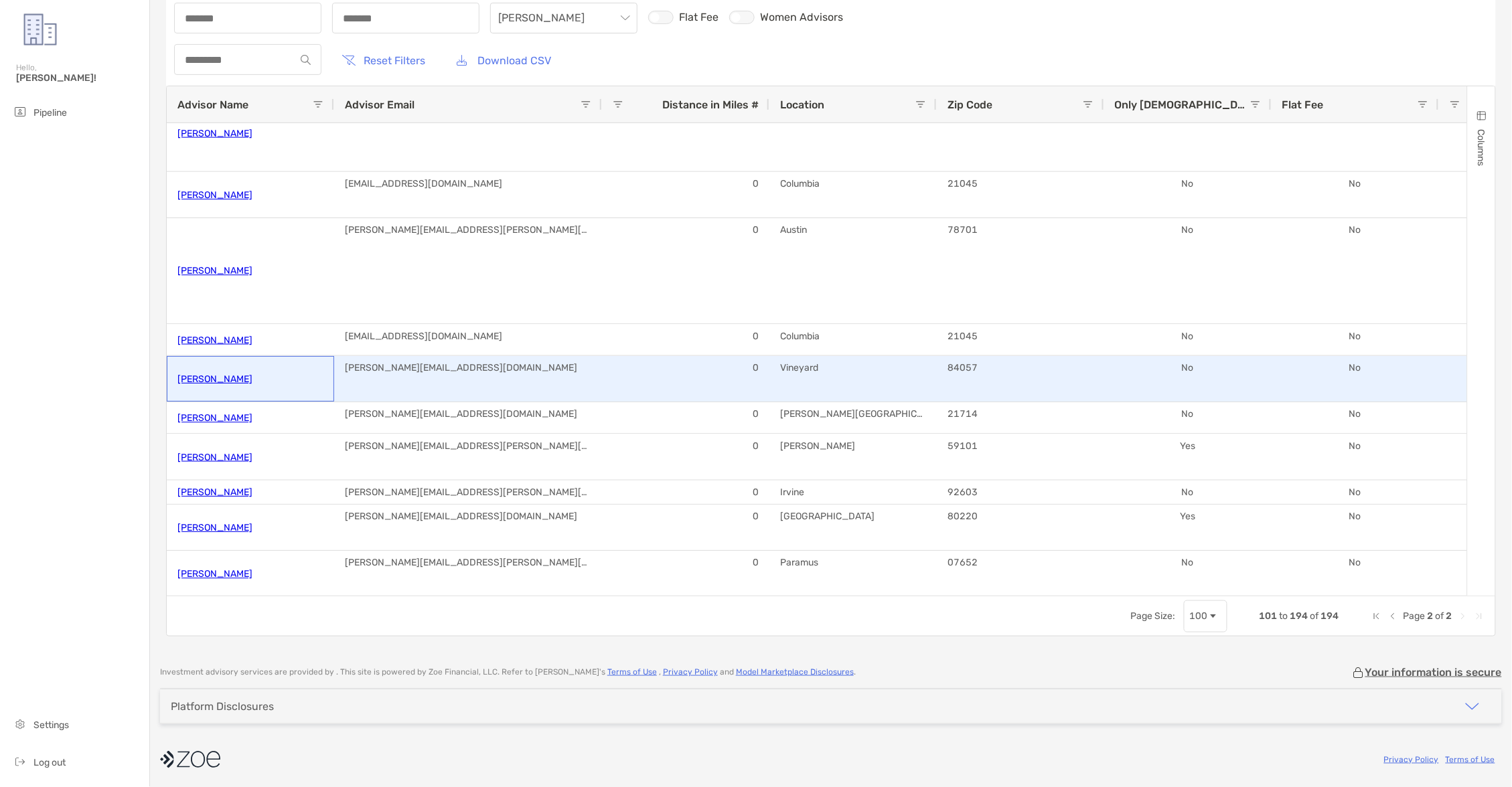
click at [229, 382] on link "[PERSON_NAME]" at bounding box center [215, 379] width 75 height 22
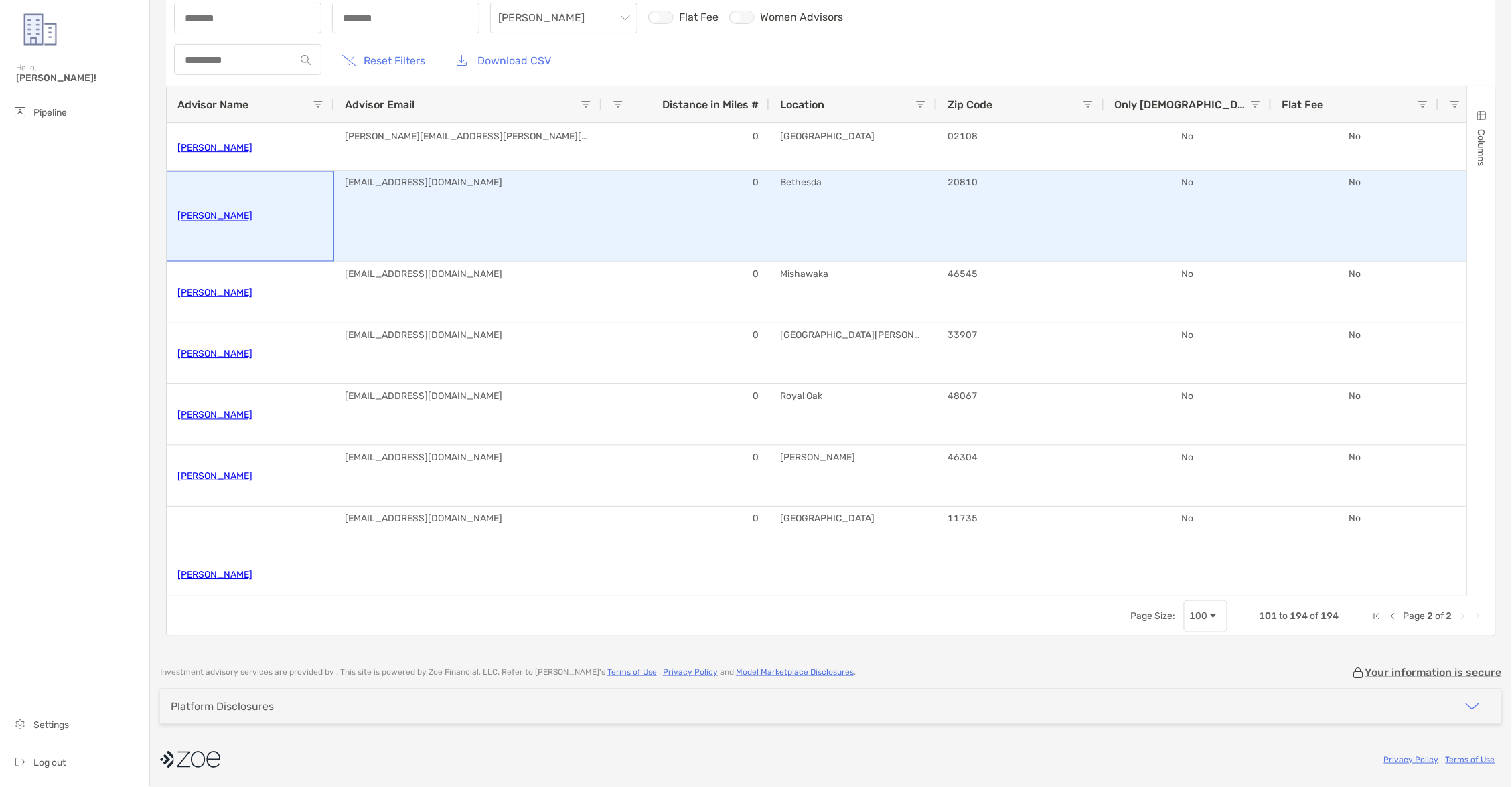
click at [224, 225] on link "[PERSON_NAME]" at bounding box center [215, 217] width 75 height 22
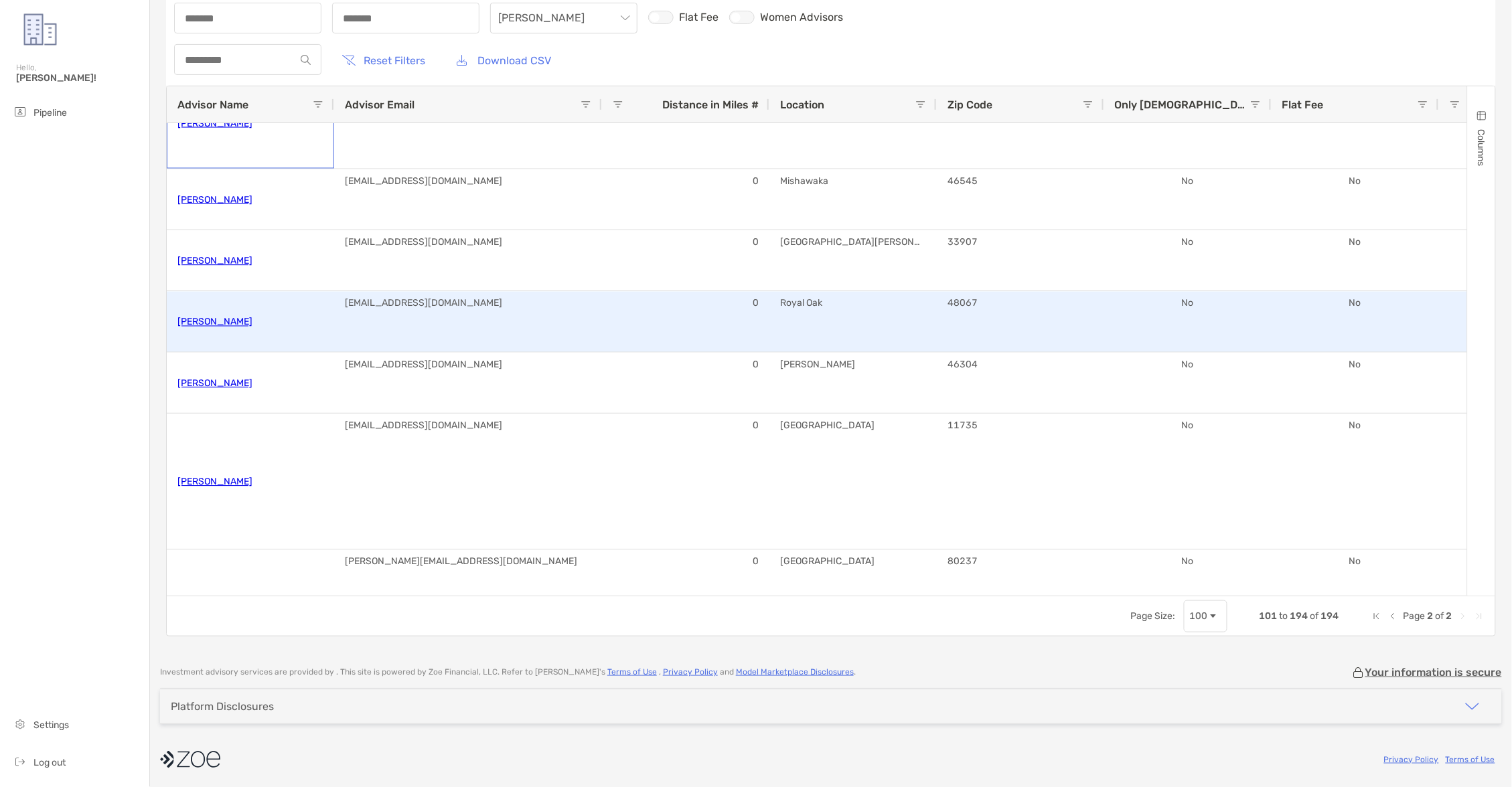
scroll to position [4263, 0]
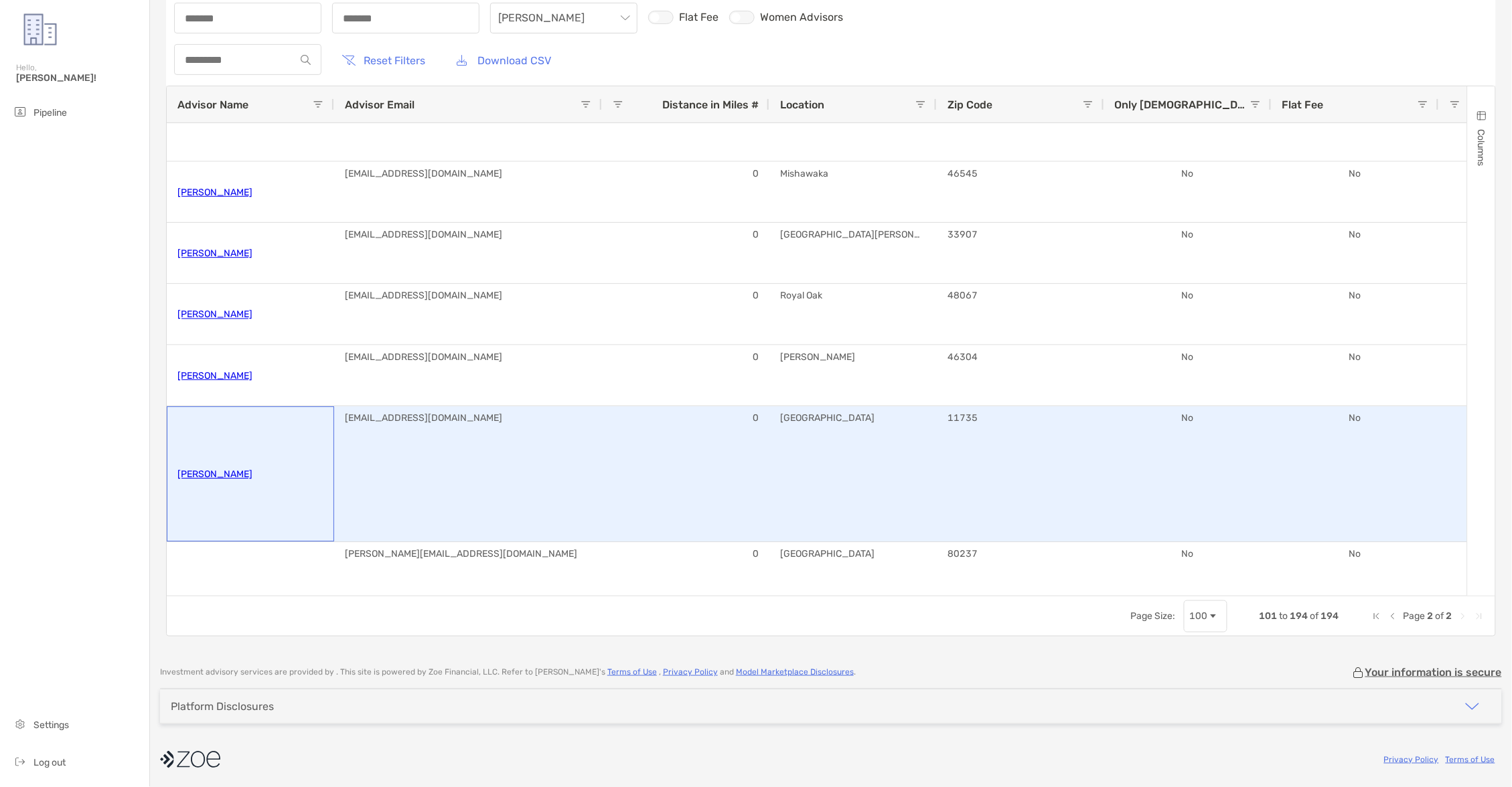
click at [229, 470] on link "[PERSON_NAME]" at bounding box center [215, 474] width 75 height 22
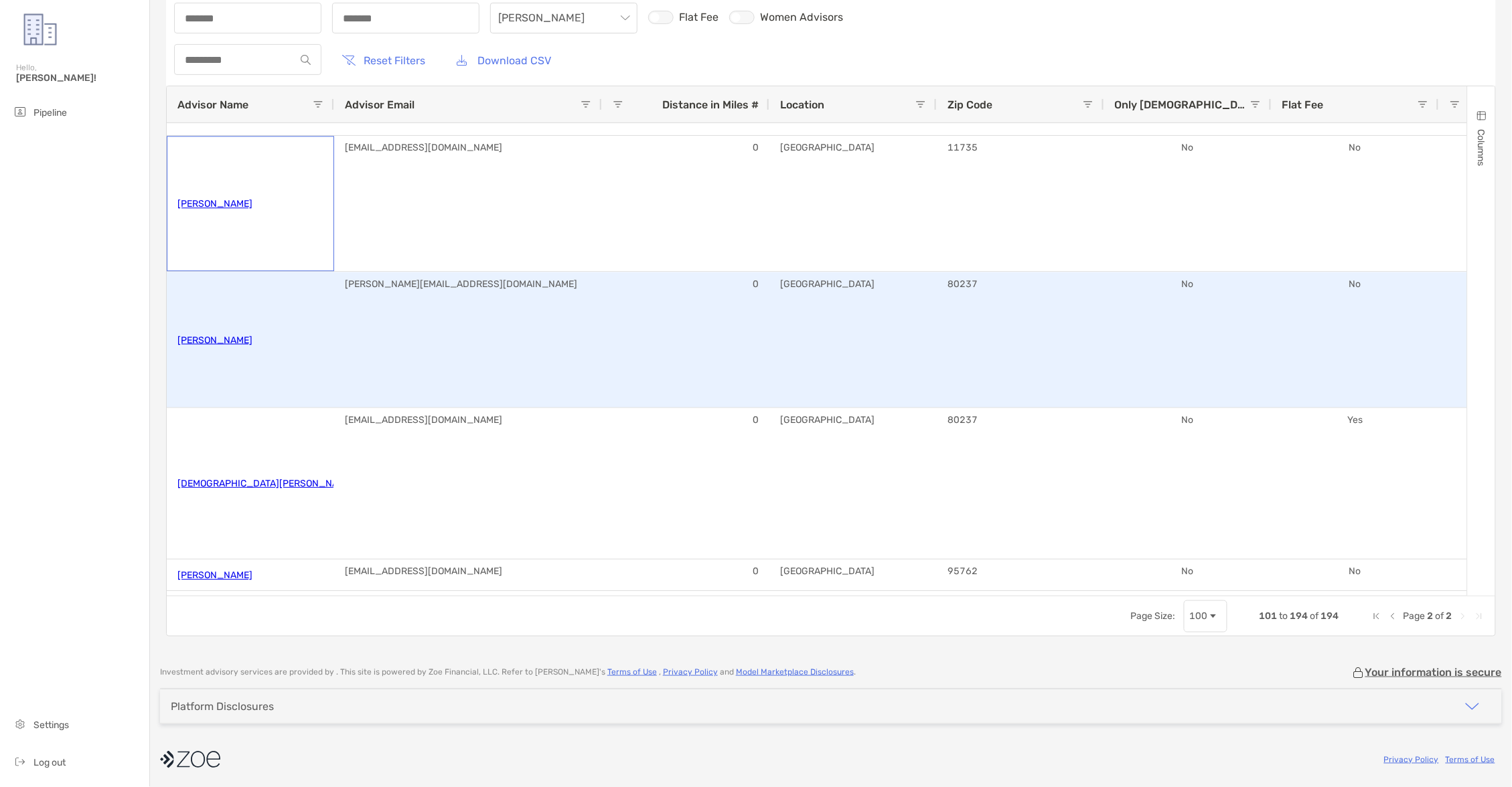
scroll to position [4545, 0]
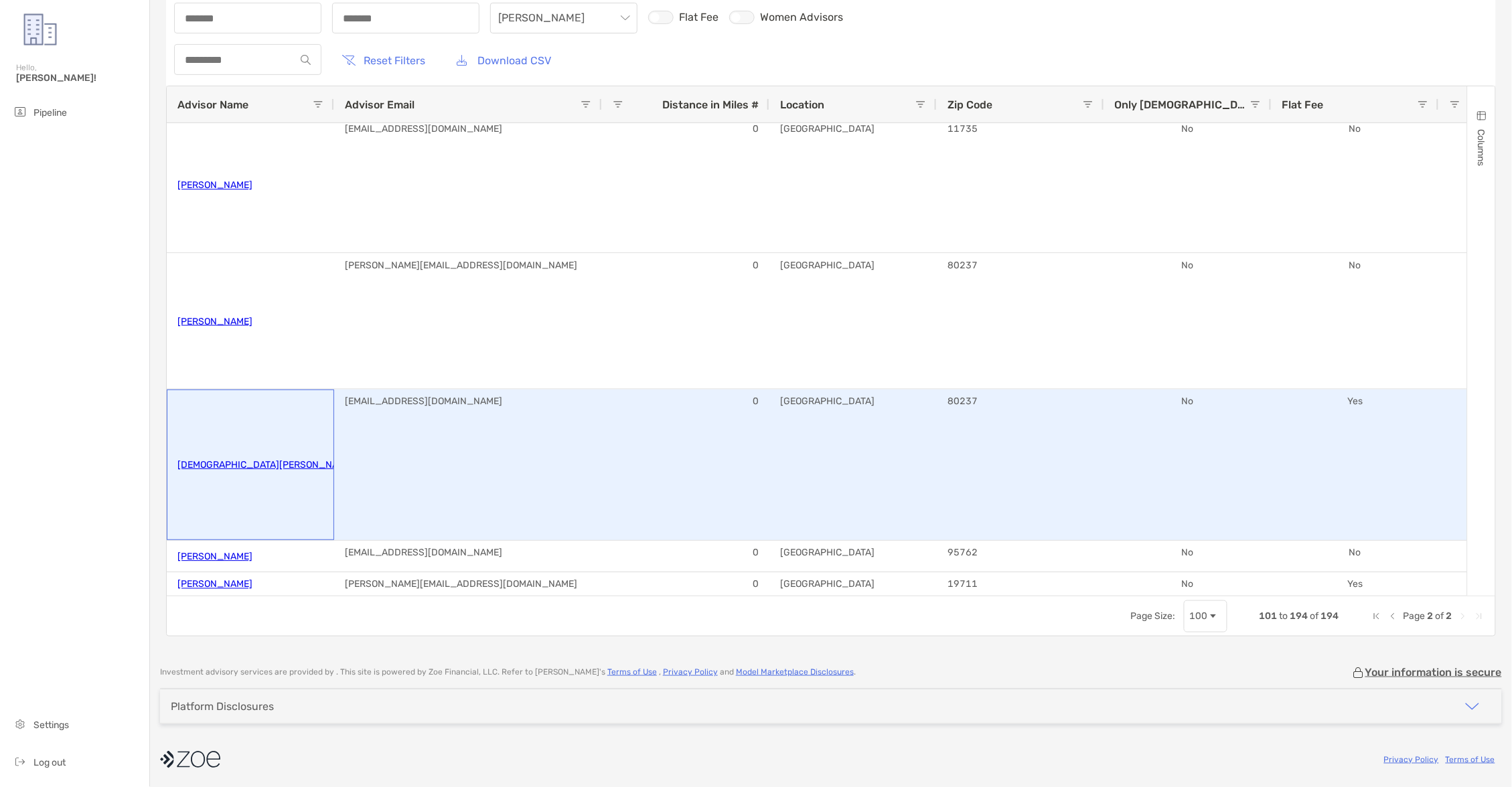
click at [235, 463] on link "[DEMOGRAPHIC_DATA][PERSON_NAME]" at bounding box center [266, 465] width 177 height 22
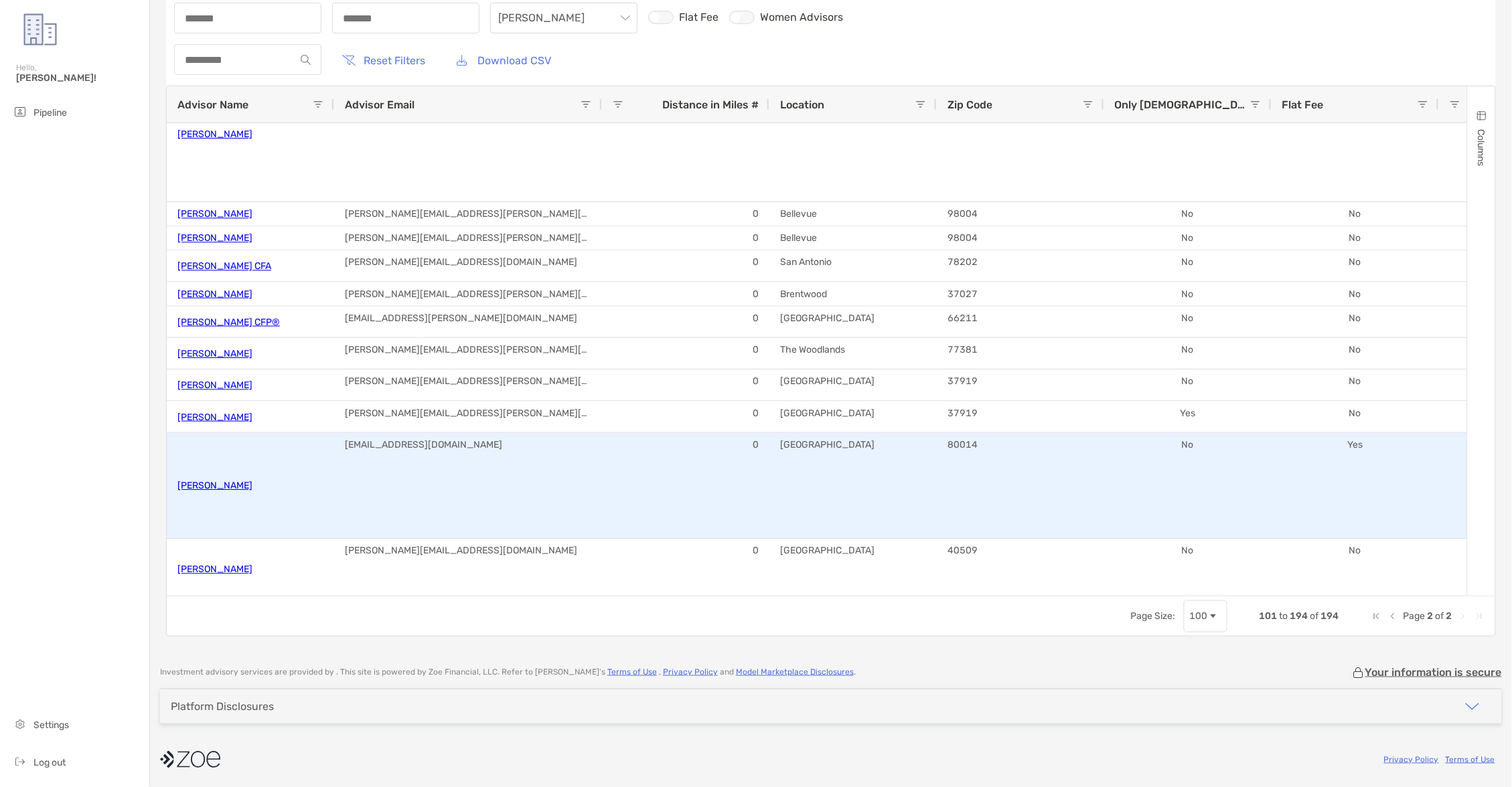
scroll to position [5642, 0]
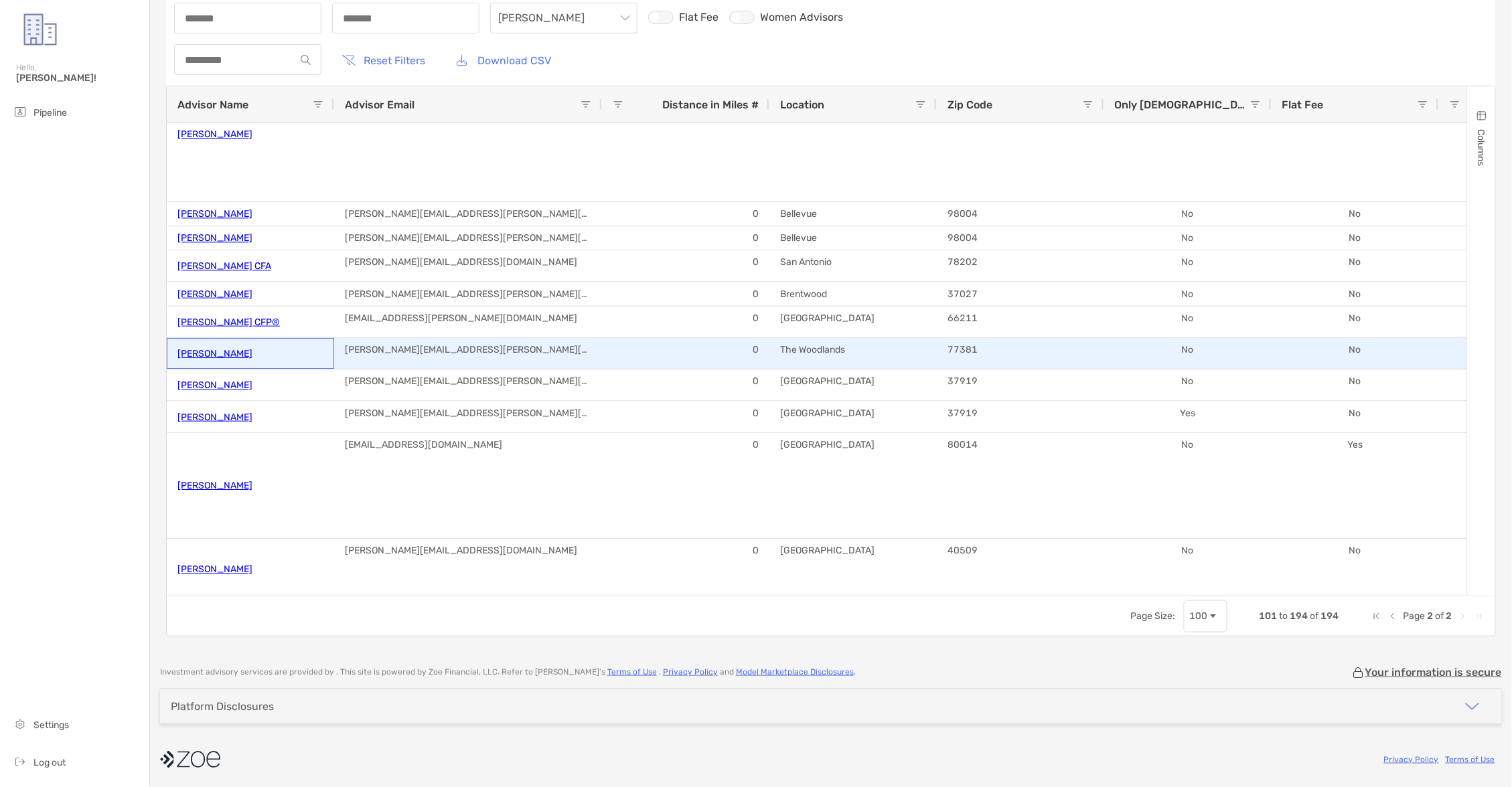
click at [207, 353] on link "[PERSON_NAME]" at bounding box center [215, 354] width 75 height 22
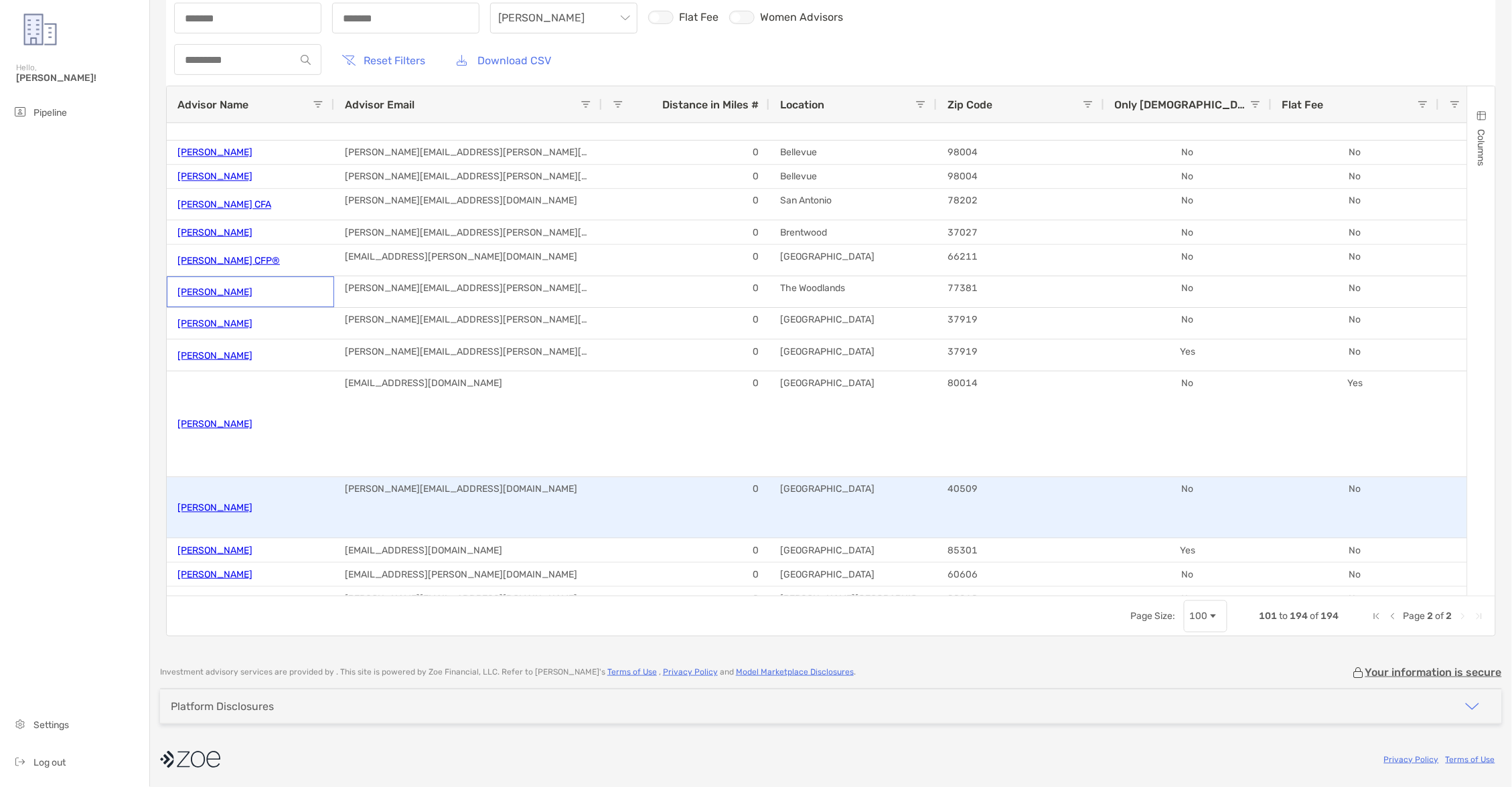
scroll to position [5704, 0]
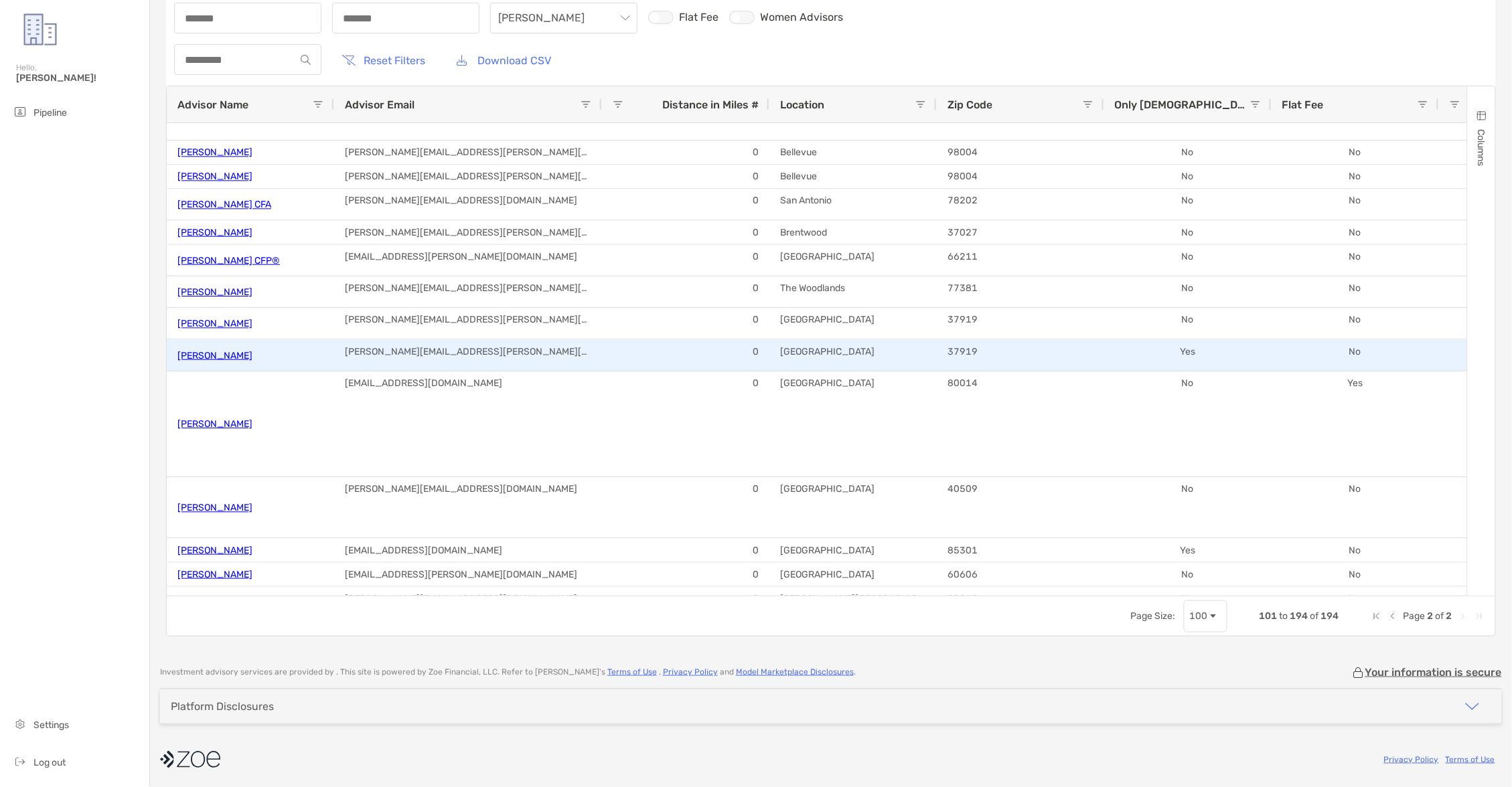
click at [219, 363] on link "[PERSON_NAME]" at bounding box center [215, 356] width 75 height 22
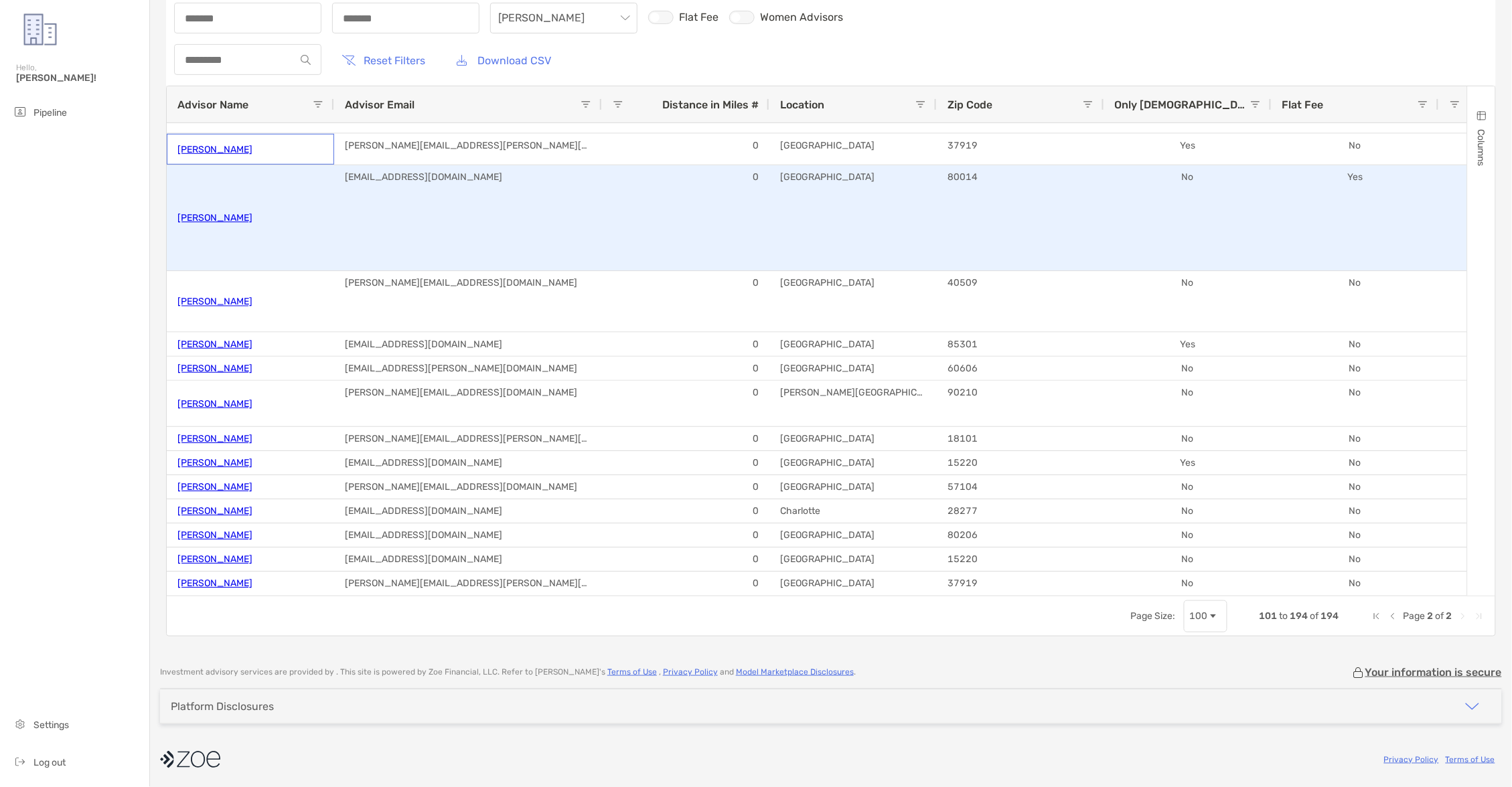
scroll to position [0, 0]
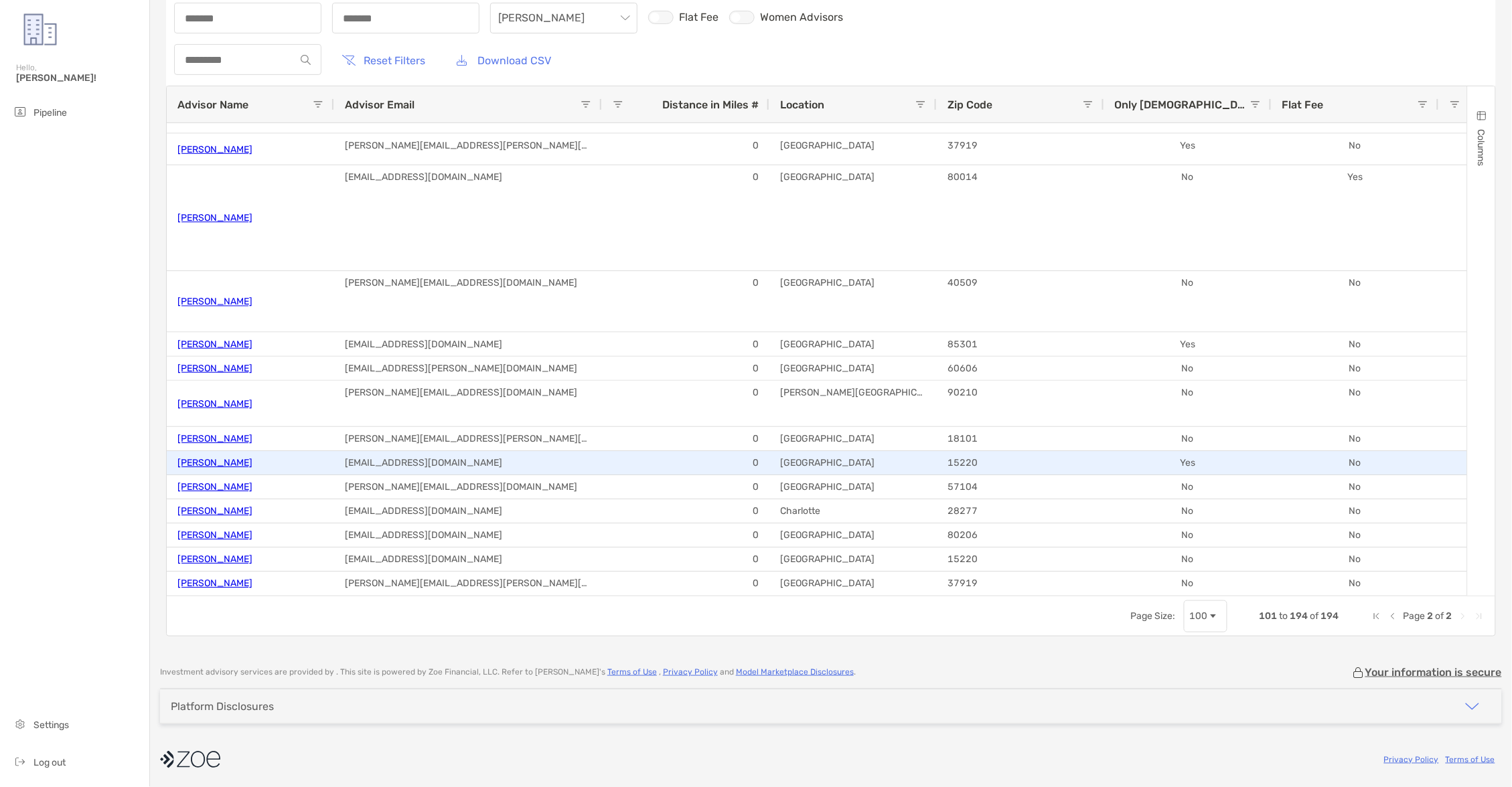
click at [196, 462] on link "[PERSON_NAME]" at bounding box center [215, 463] width 75 height 22
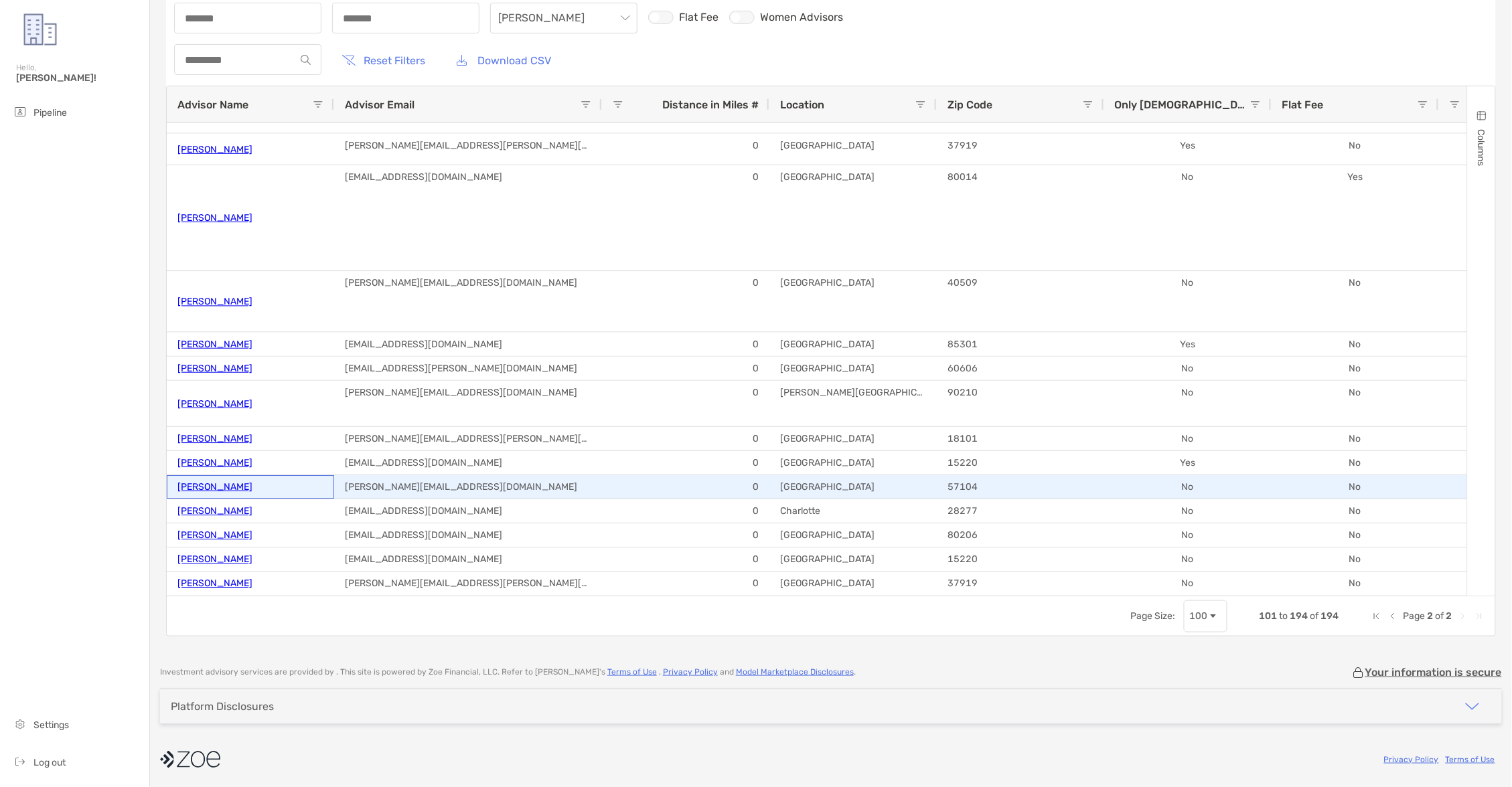
click at [219, 483] on link "[PERSON_NAME]" at bounding box center [215, 487] width 75 height 22
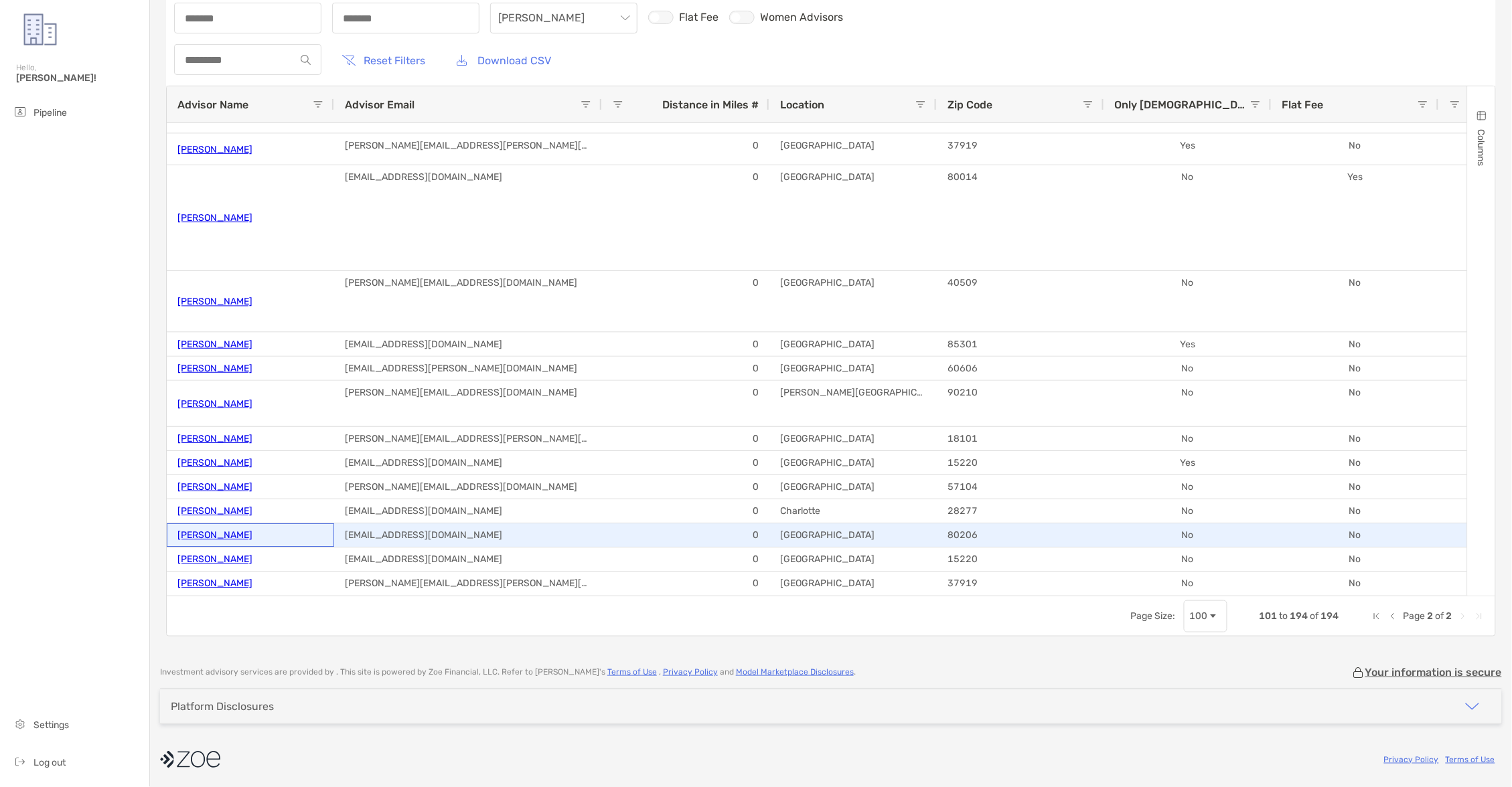
click at [194, 530] on link "[PERSON_NAME]" at bounding box center [215, 535] width 75 height 22
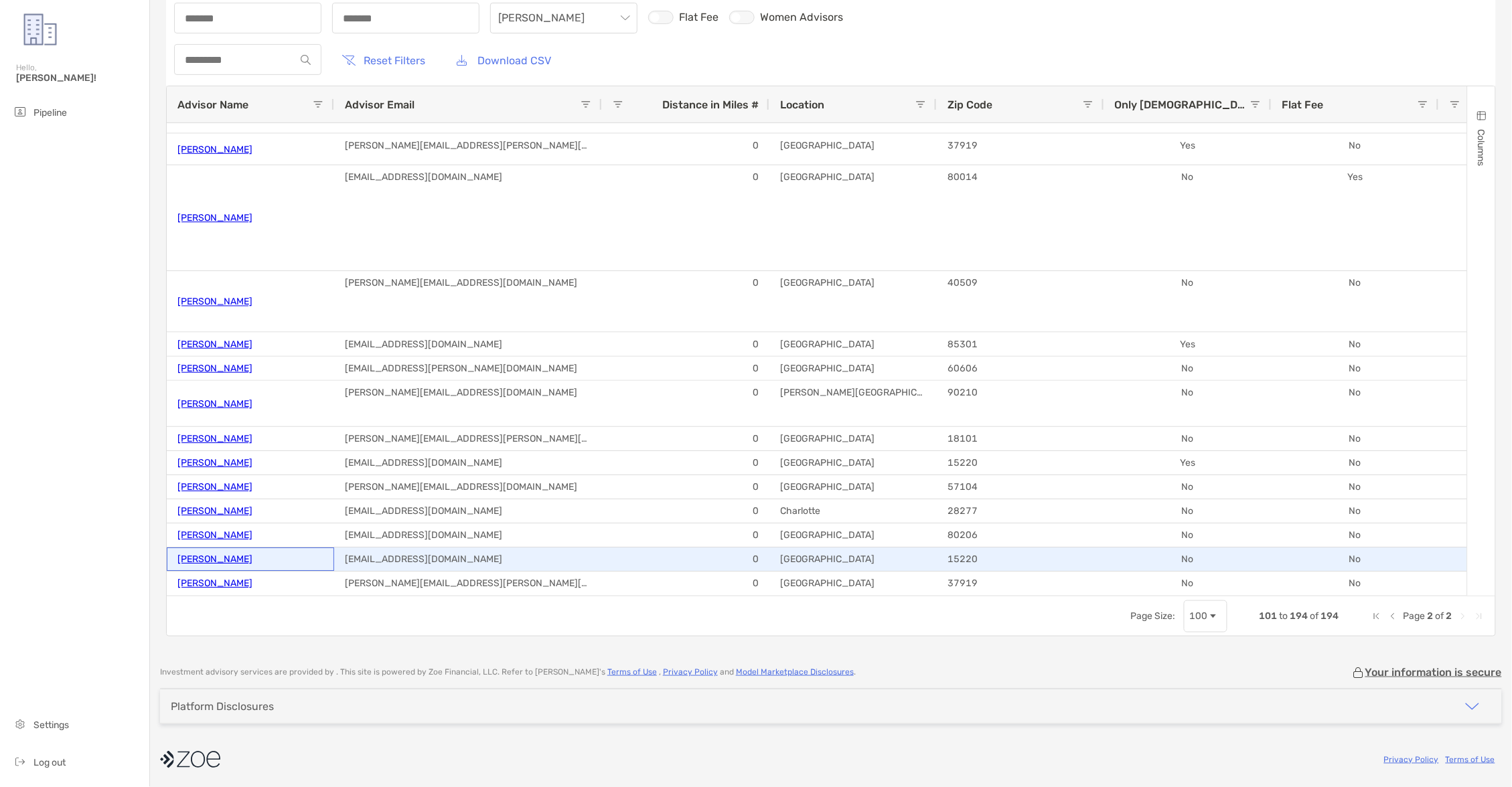
click at [222, 559] on link "[PERSON_NAME]" at bounding box center [215, 560] width 75 height 22
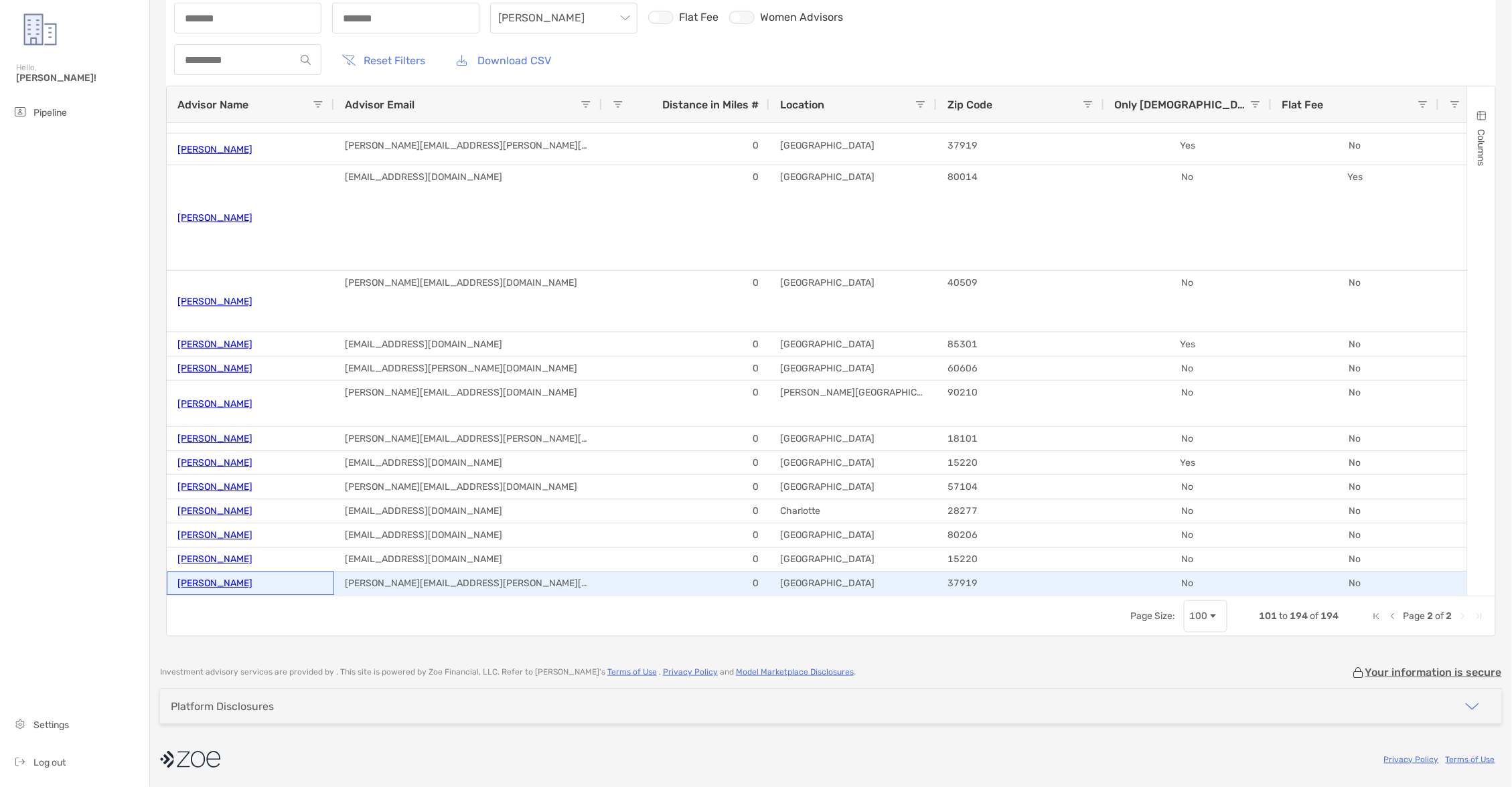
click at [229, 575] on link "[PERSON_NAME]" at bounding box center [215, 583] width 75 height 22
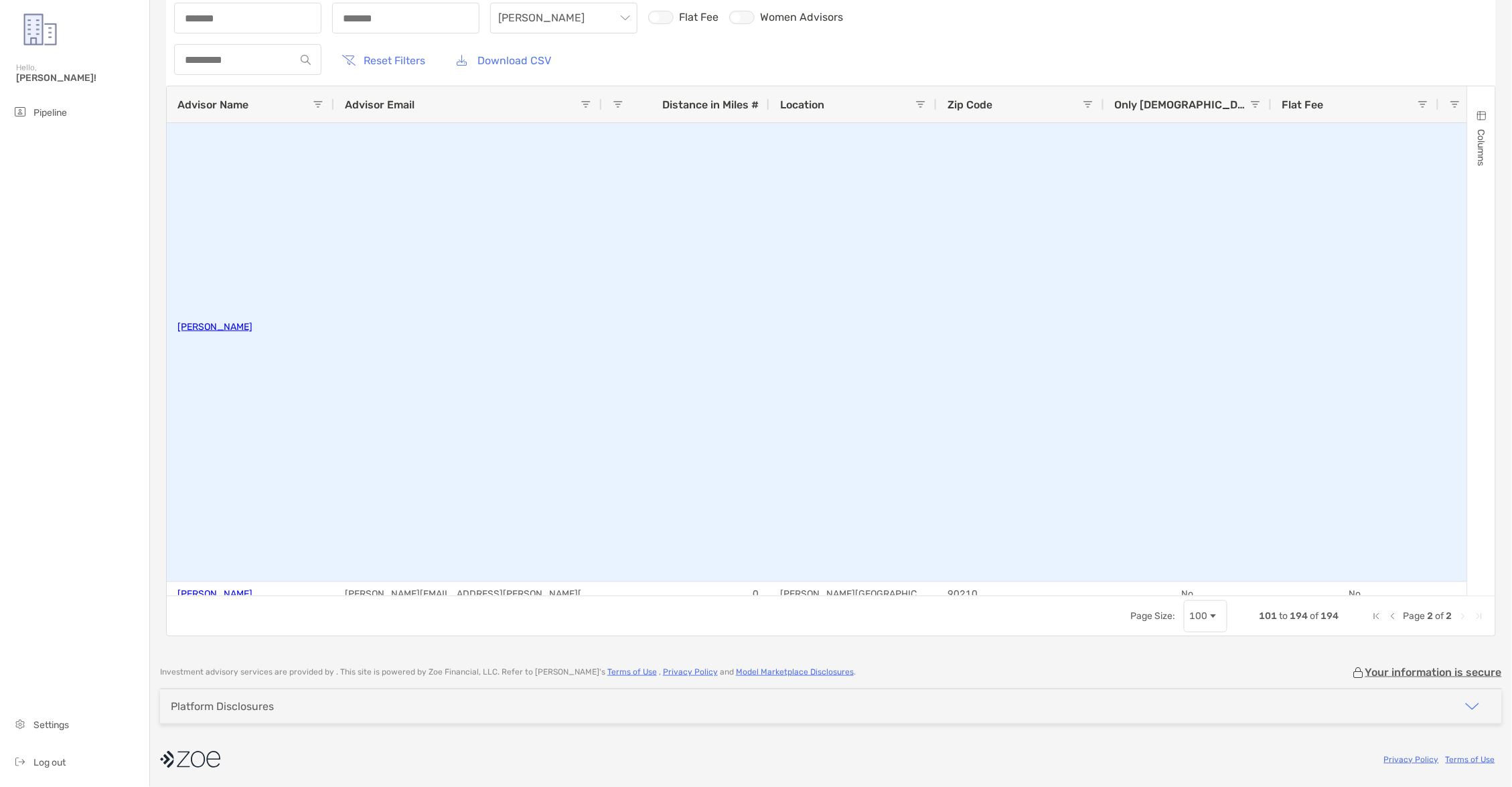
scroll to position [0, 139]
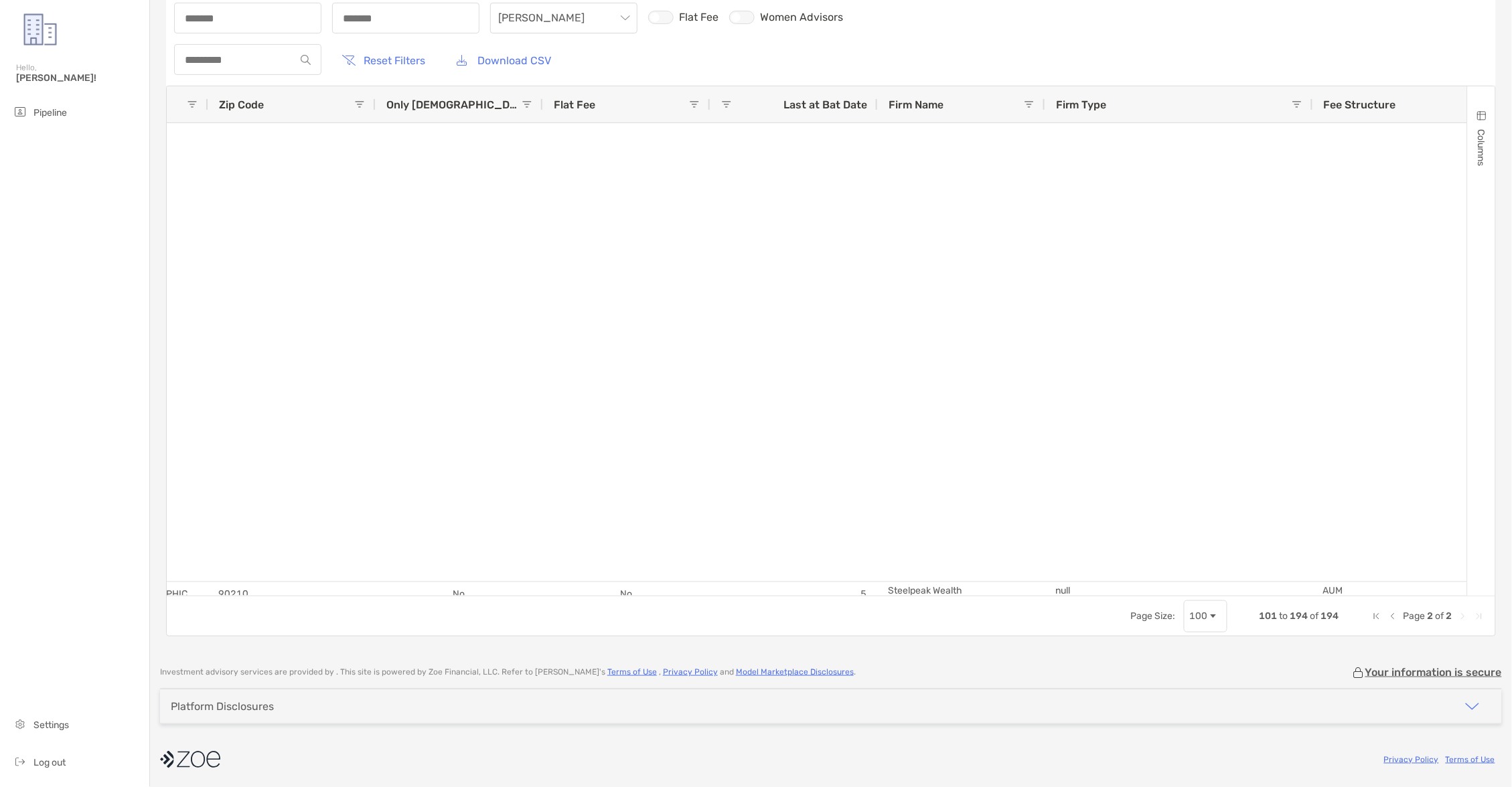
click at [685, 59] on div "Zipcode City: - State: - Calculate Distance Reset Zipcode Assets Income Who is …" at bounding box center [520, 2] width 693 height 147
click at [390, 59] on button "Reset Filters" at bounding box center [384, 60] width 104 height 29
click at [1466, 622] on div "Page Size: 100 101 to 194 of 194 Page 2 of 2" at bounding box center [831, 616] width 1329 height 40
click at [1210, 619] on span "Page Size" at bounding box center [1213, 617] width 11 height 11
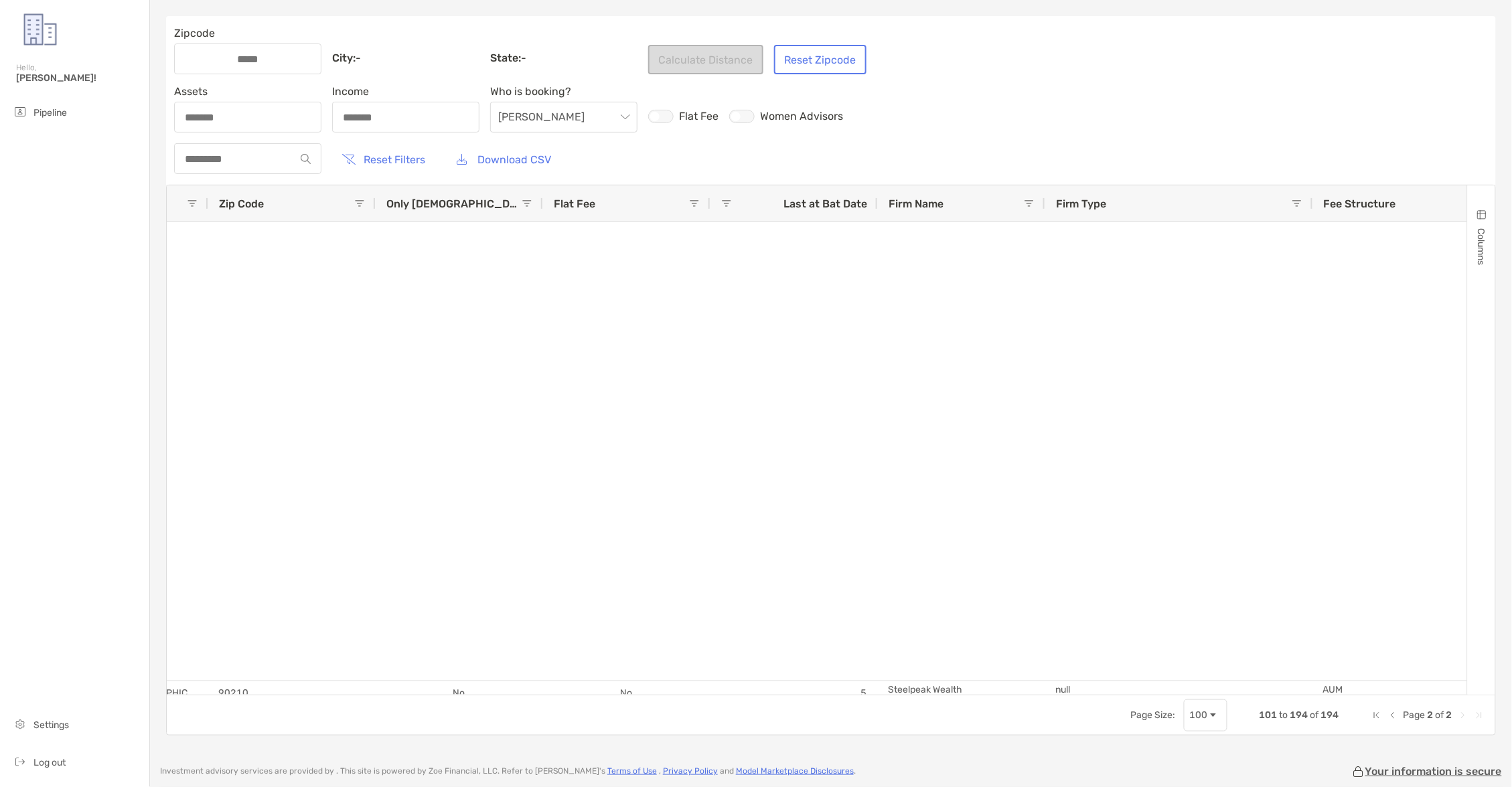
click at [1392, 723] on div "Page Size: 100 101 to 194 of 194 Page 2 of 2" at bounding box center [831, 715] width 1329 height 40
click at [1392, 716] on span "Previous Page" at bounding box center [1393, 716] width 11 height 11
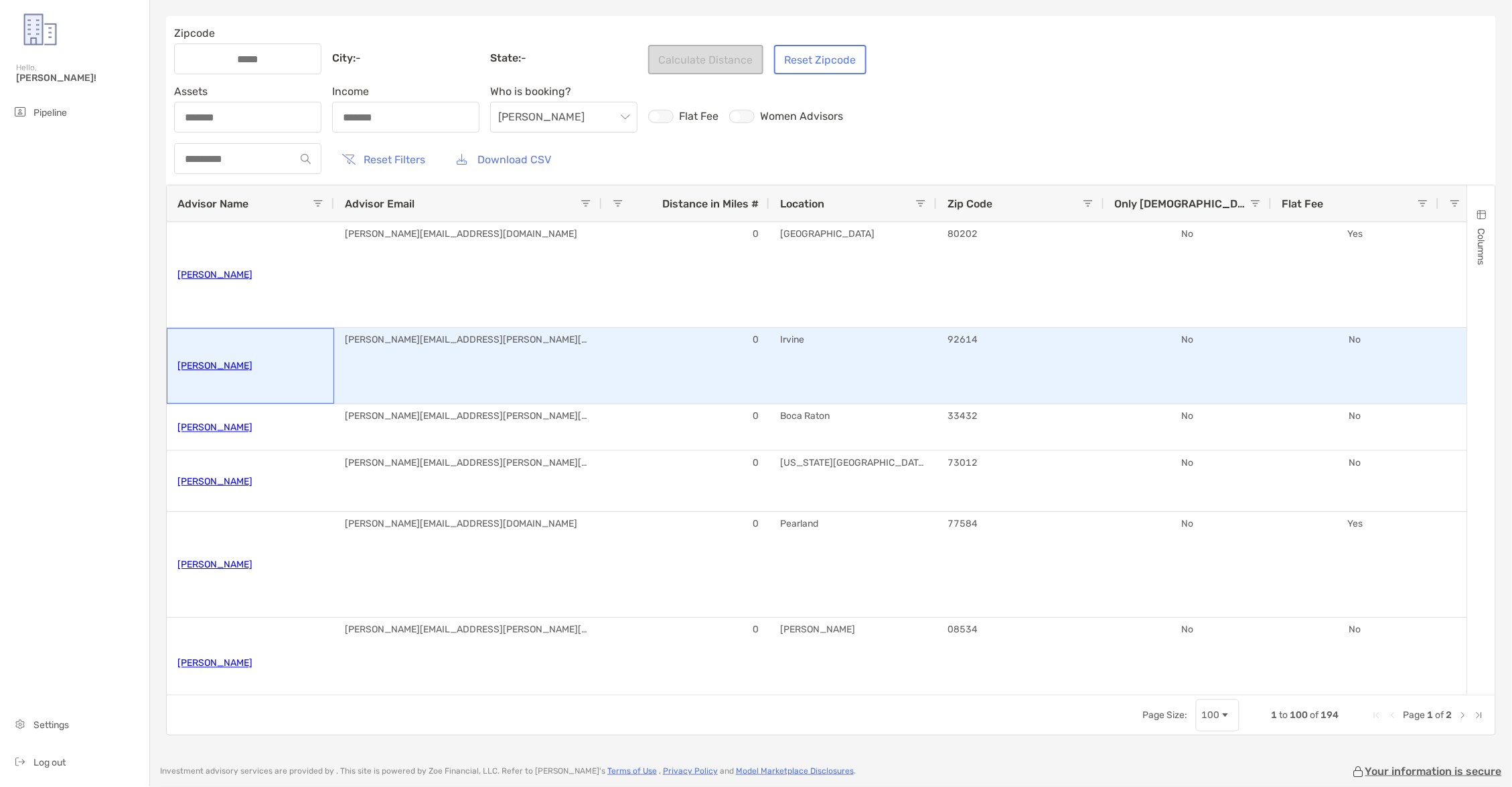
click at [221, 371] on link "[PERSON_NAME]" at bounding box center [215, 367] width 75 height 22
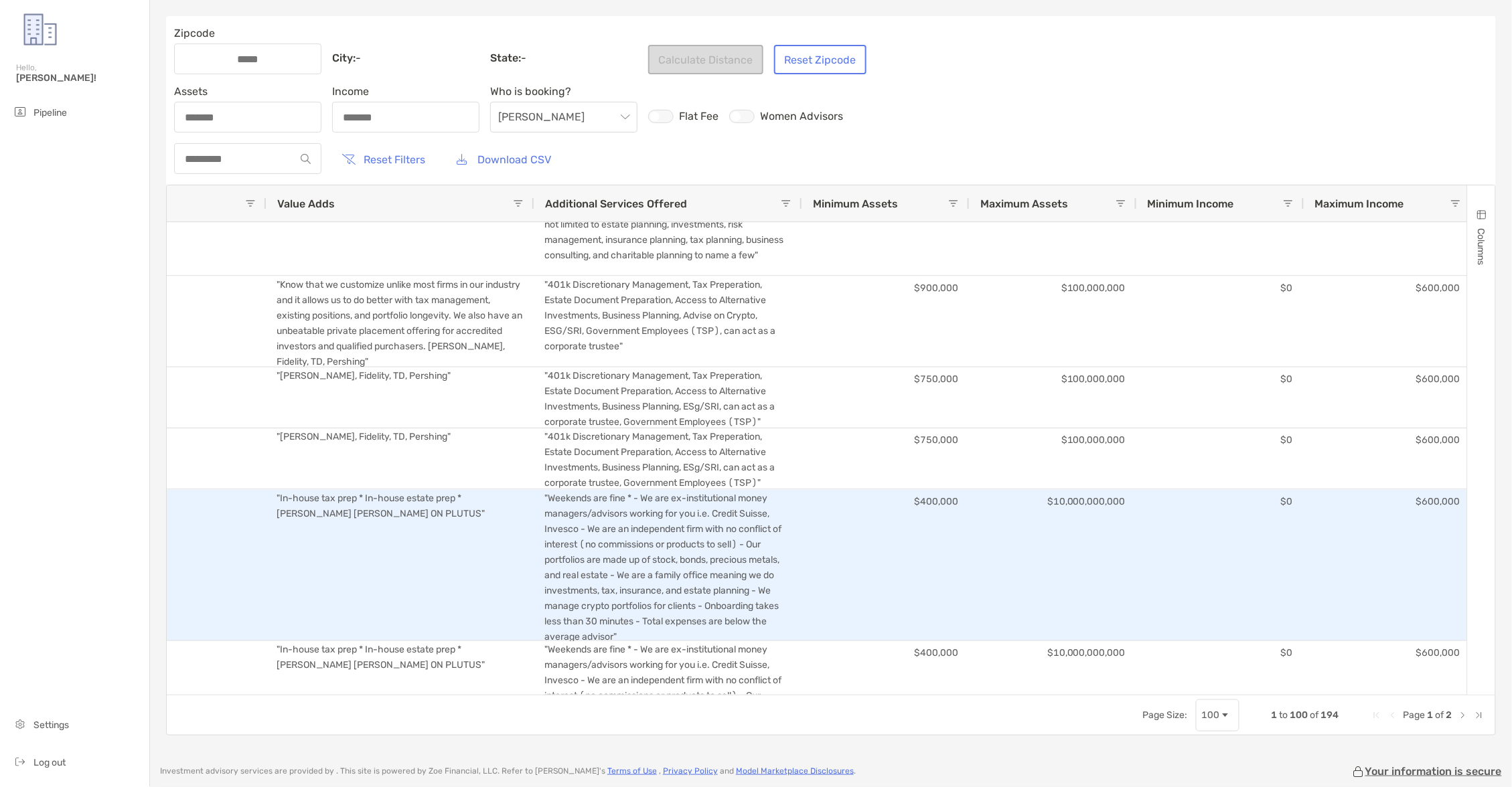
scroll to position [631, 0]
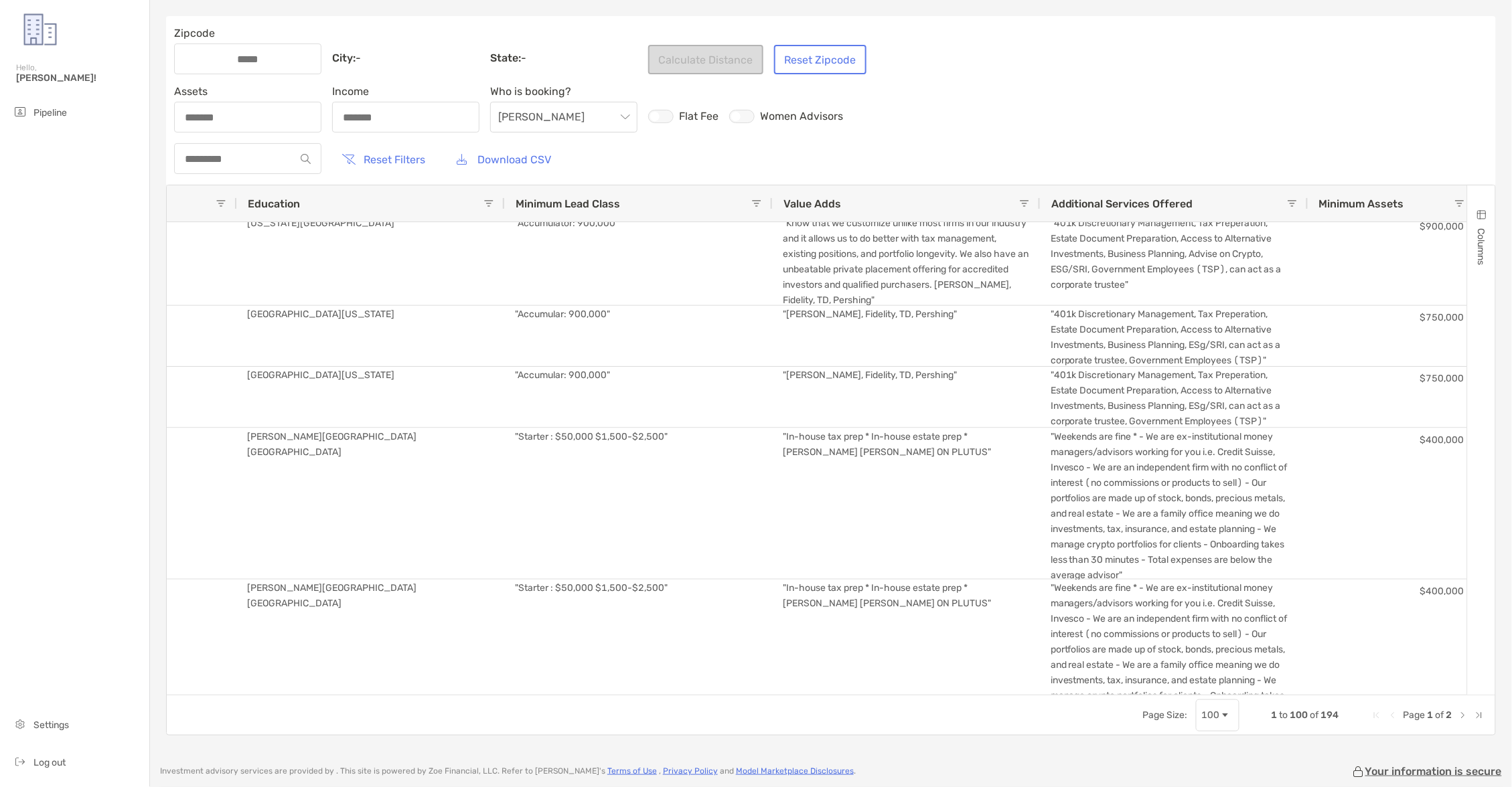
click at [1177, 2] on div "Zipcode City: - State: - Calculate Distance Reset Zipcode Assets Income Who is …" at bounding box center [831, 376] width 1362 height 752
